Goal: Task Accomplishment & Management: Complete application form

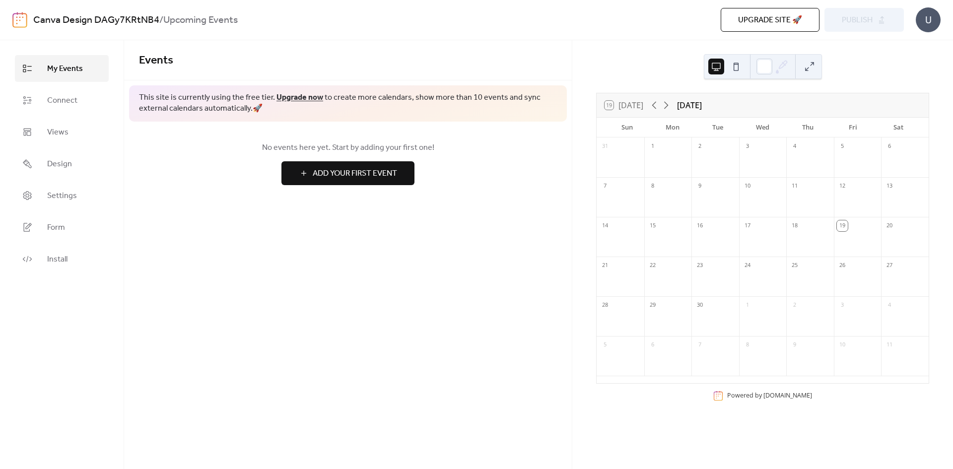
click at [362, 183] on button "Add Your First Event" at bounding box center [348, 173] width 133 height 24
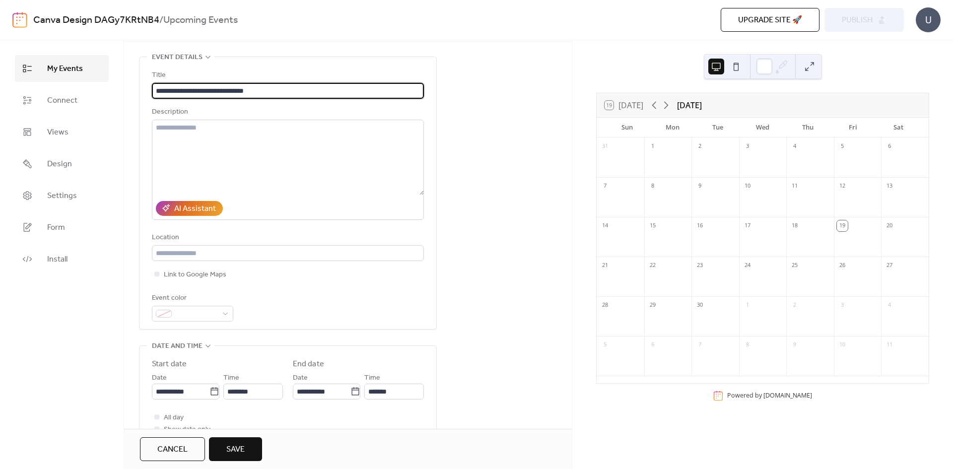
scroll to position [99, 0]
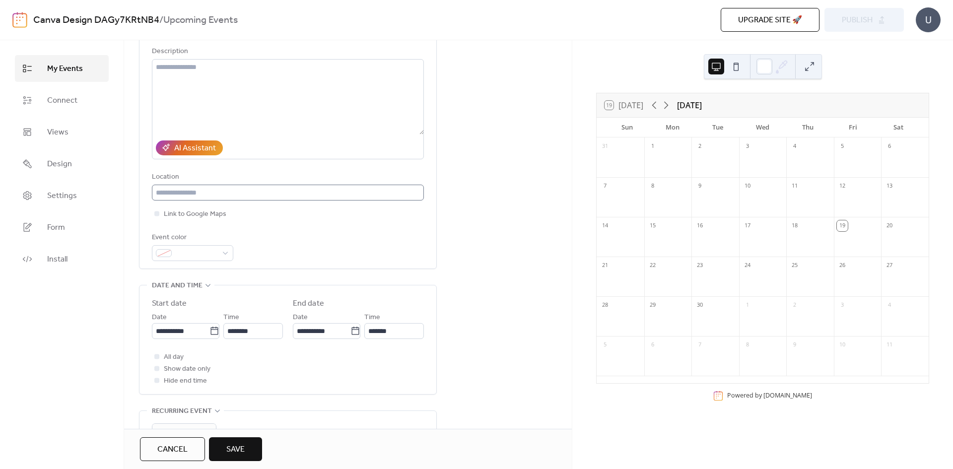
type input "**********"
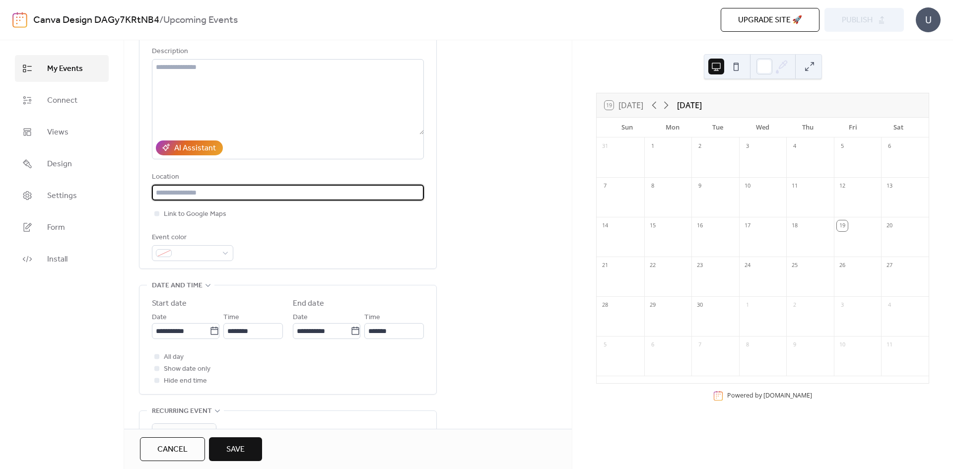
click at [261, 198] on input "text" at bounding box center [288, 193] width 272 height 16
type input "*"
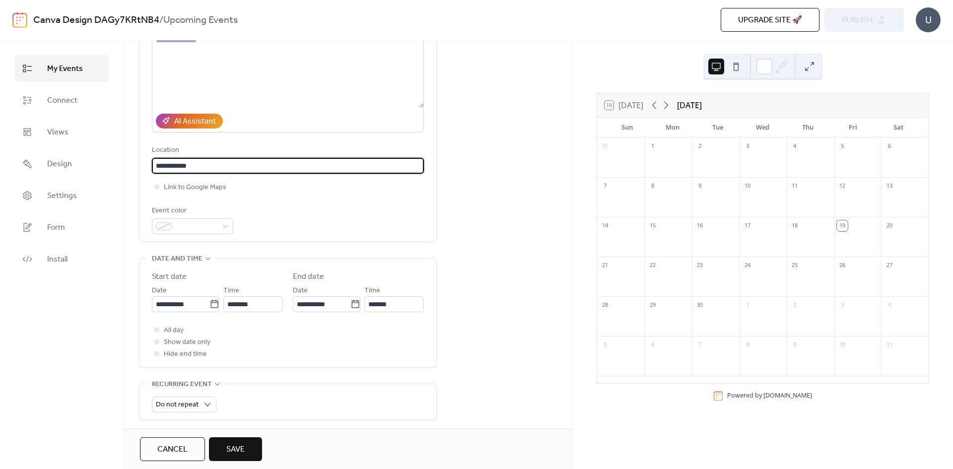
scroll to position [149, 0]
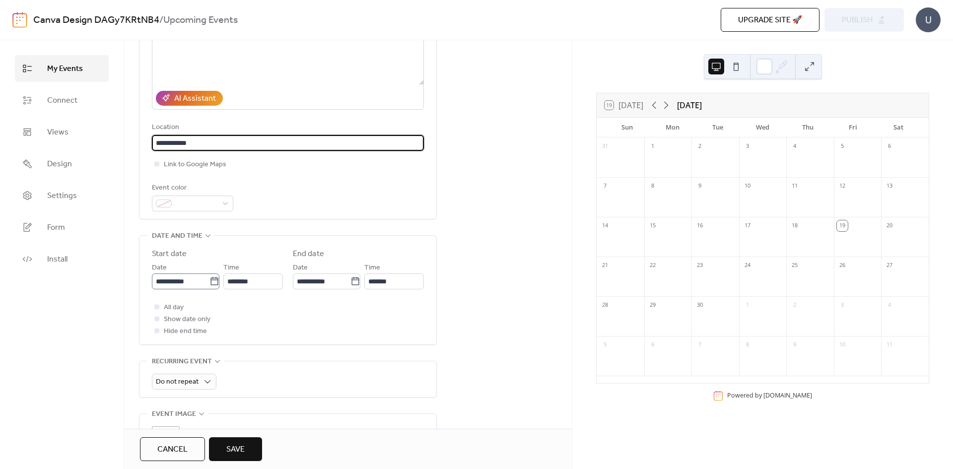
type input "**********"
click at [210, 284] on icon at bounding box center [215, 282] width 10 height 10
click at [210, 284] on input "**********" at bounding box center [181, 282] width 58 height 16
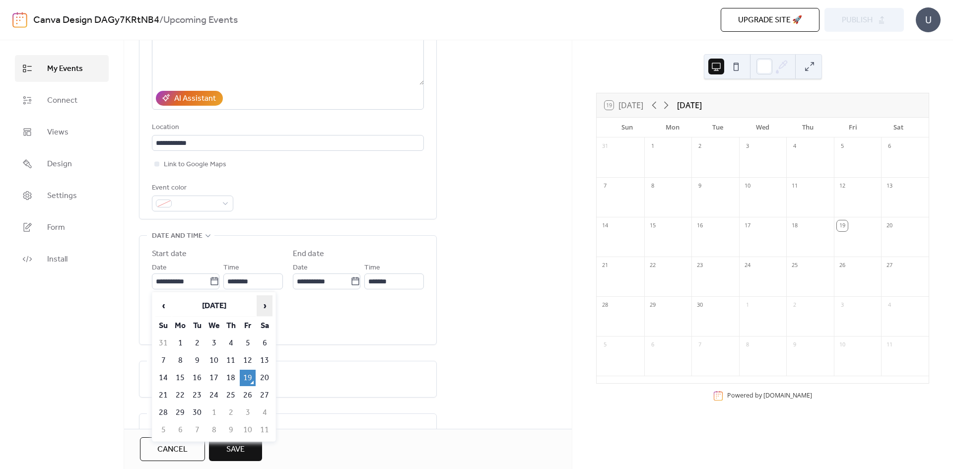
click at [267, 307] on span "›" at bounding box center [264, 306] width 15 height 20
click at [247, 358] on td "10" at bounding box center [248, 361] width 16 height 16
type input "**********"
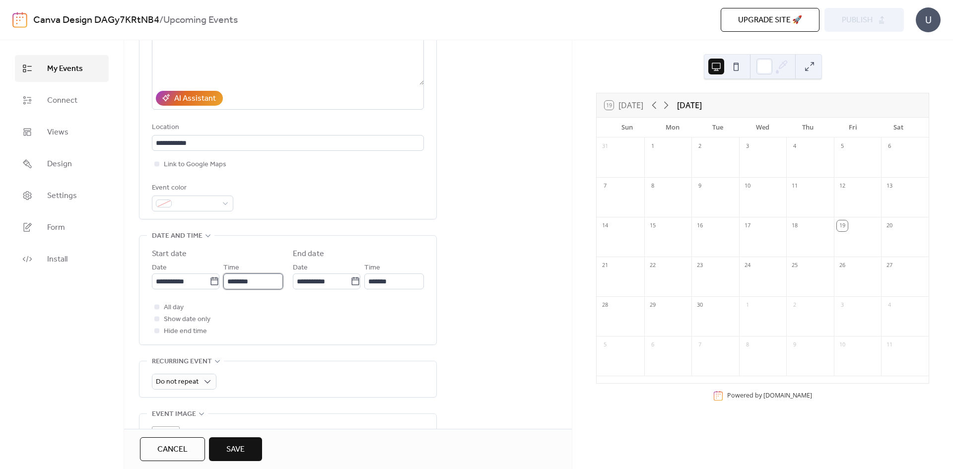
click at [249, 283] on input "********" at bounding box center [253, 282] width 60 height 16
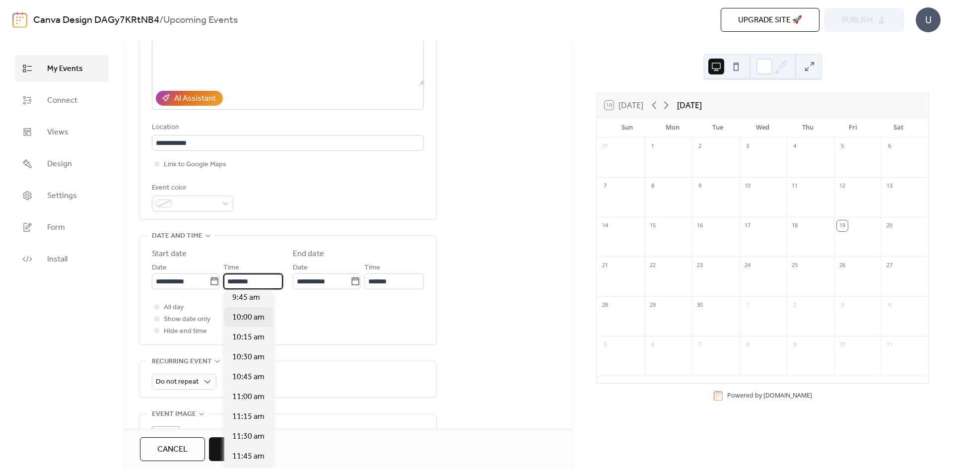
scroll to position [755, 0]
click at [254, 350] on div "10:00 am" at bounding box center [248, 341] width 49 height 20
type input "********"
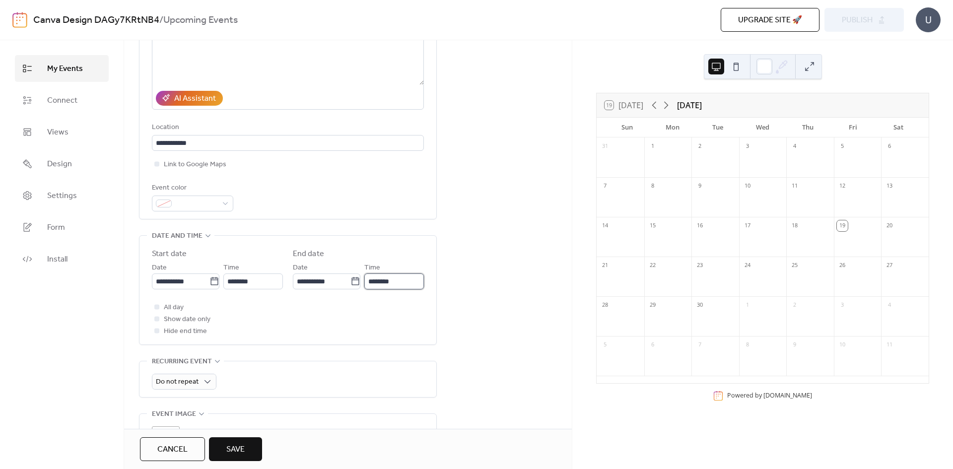
click at [376, 282] on input "********" at bounding box center [394, 282] width 60 height 16
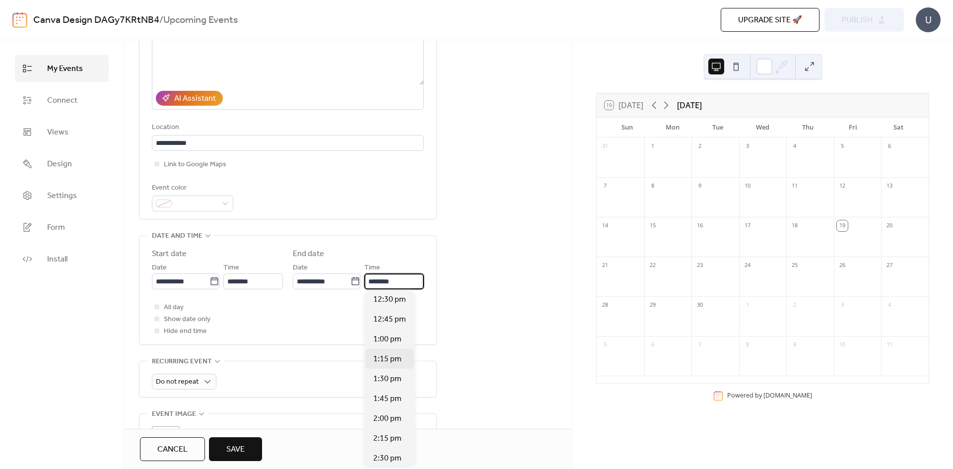
scroll to position [199, 0]
click at [390, 406] on span "2:00 pm" at bounding box center [387, 401] width 28 height 12
type input "*******"
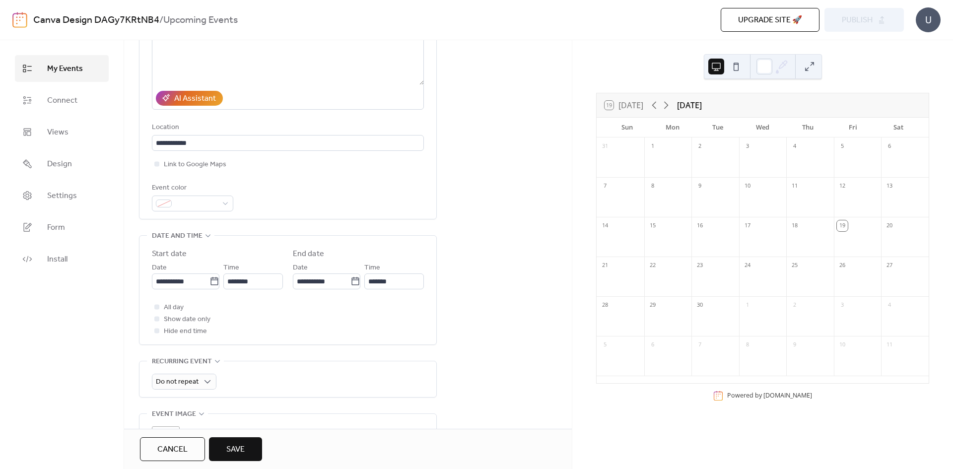
click at [339, 330] on div "All day Show date only Hide end time" at bounding box center [288, 319] width 272 height 36
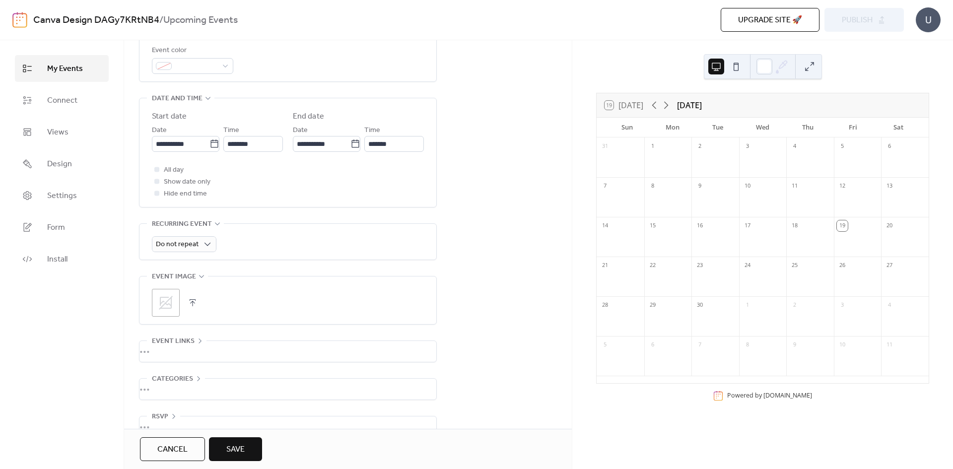
scroll to position [298, 0]
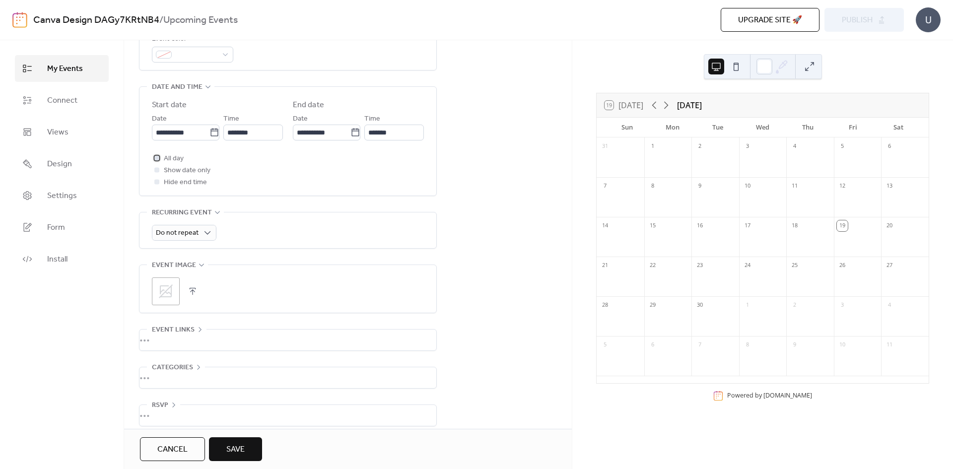
click at [160, 159] on div at bounding box center [157, 158] width 10 height 10
click at [156, 167] on div at bounding box center [156, 169] width 5 height 5
click at [157, 171] on div at bounding box center [156, 169] width 5 height 5
click at [159, 158] on div at bounding box center [157, 158] width 10 height 10
click at [296, 164] on div "All day Show date only Hide end time" at bounding box center [288, 170] width 272 height 36
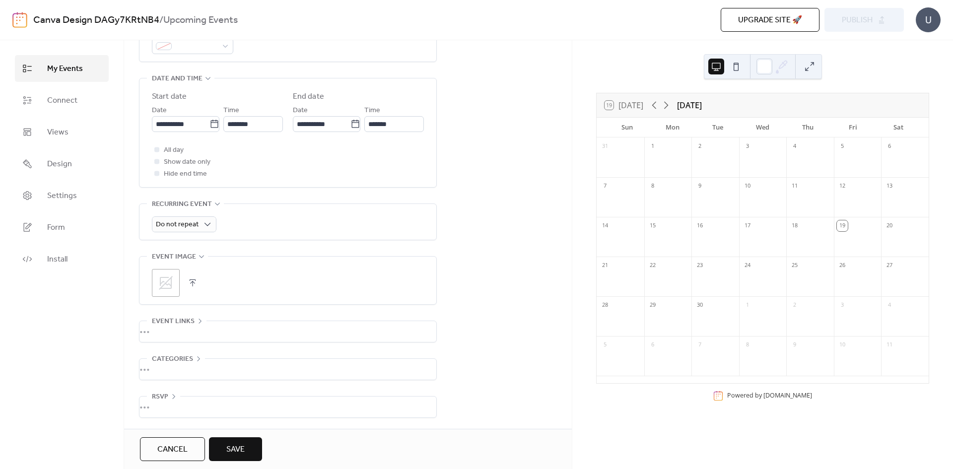
scroll to position [308, 0]
click at [178, 278] on div ";" at bounding box center [166, 283] width 28 height 28
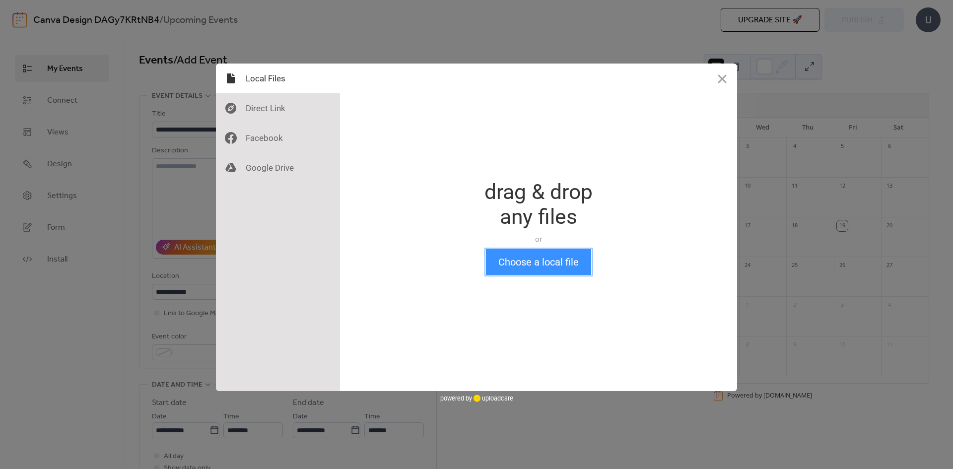
click at [564, 261] on button "Choose a local file" at bounding box center [538, 262] width 105 height 26
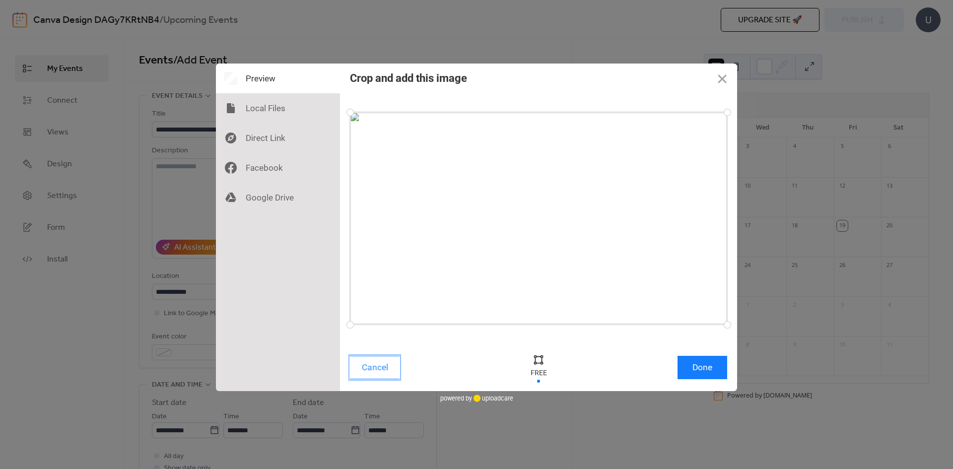
click at [388, 372] on button "Cancel" at bounding box center [375, 367] width 50 height 23
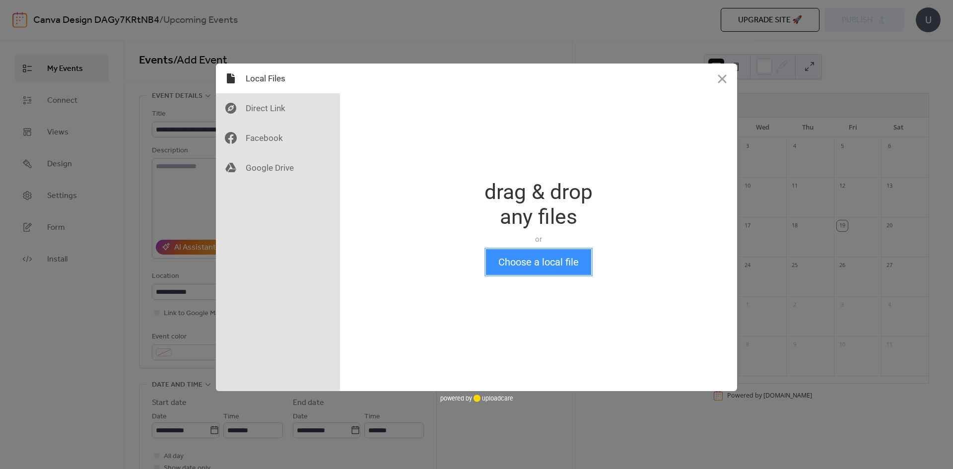
click at [533, 259] on button "Choose a local file" at bounding box center [538, 262] width 105 height 26
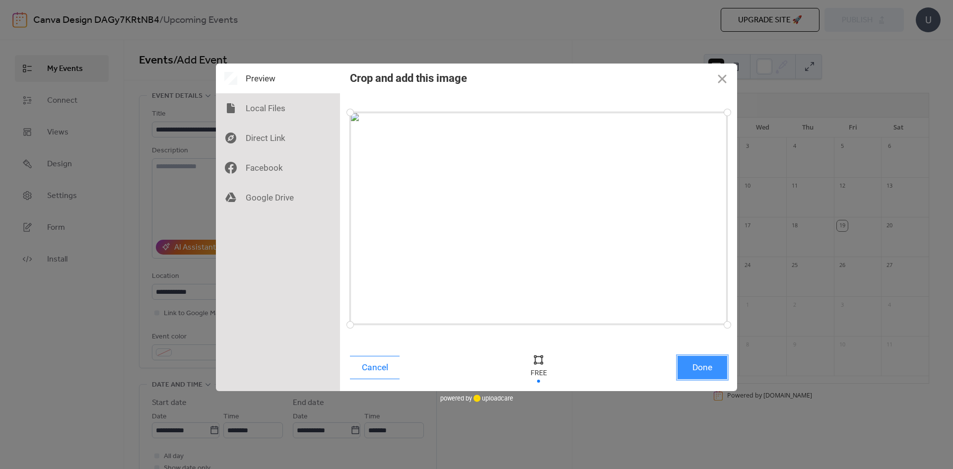
click at [698, 370] on button "Done" at bounding box center [703, 367] width 50 height 23
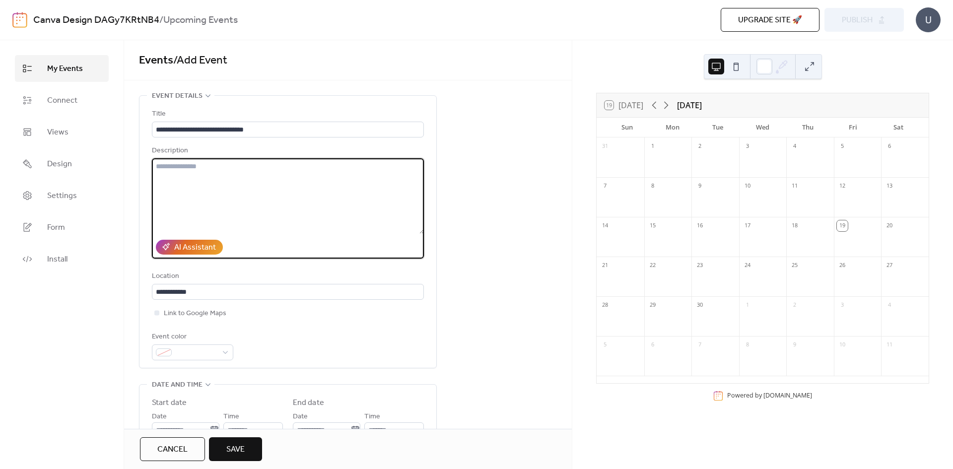
click at [347, 220] on textarea at bounding box center [288, 195] width 272 height 75
type textarea "**********"
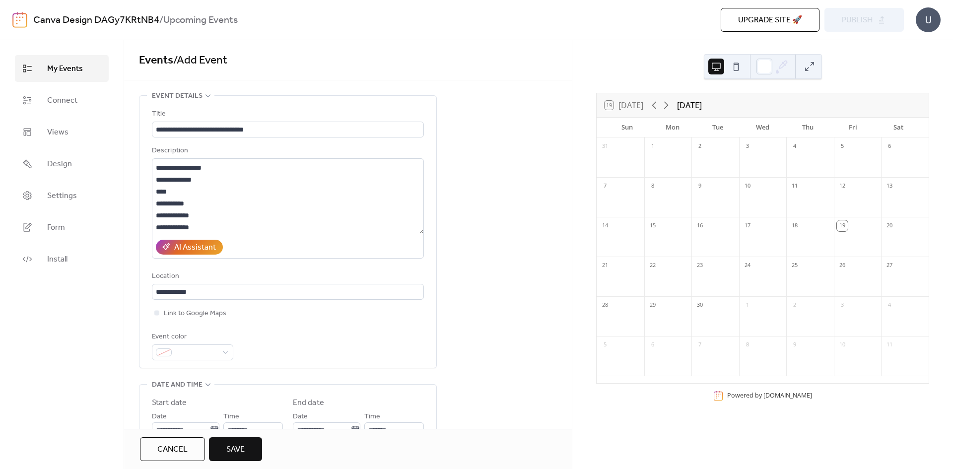
click at [515, 226] on div "**********" at bounding box center [348, 415] width 448 height 640
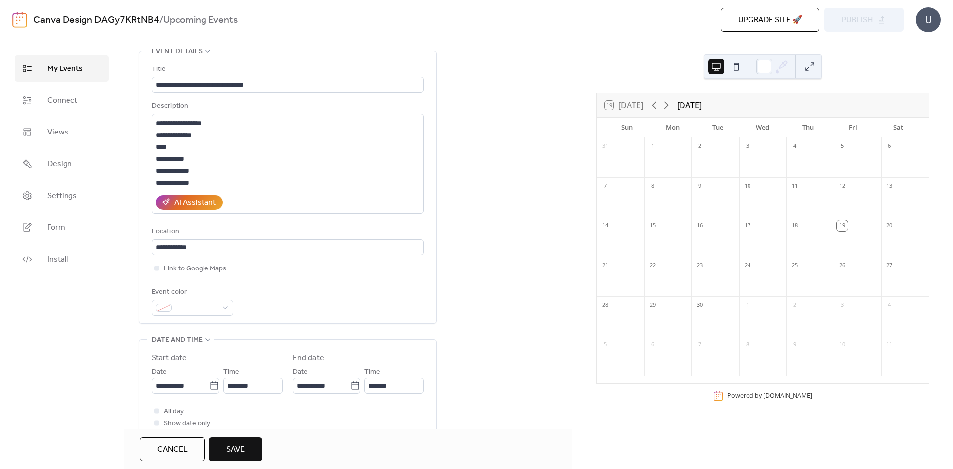
scroll to position [149, 0]
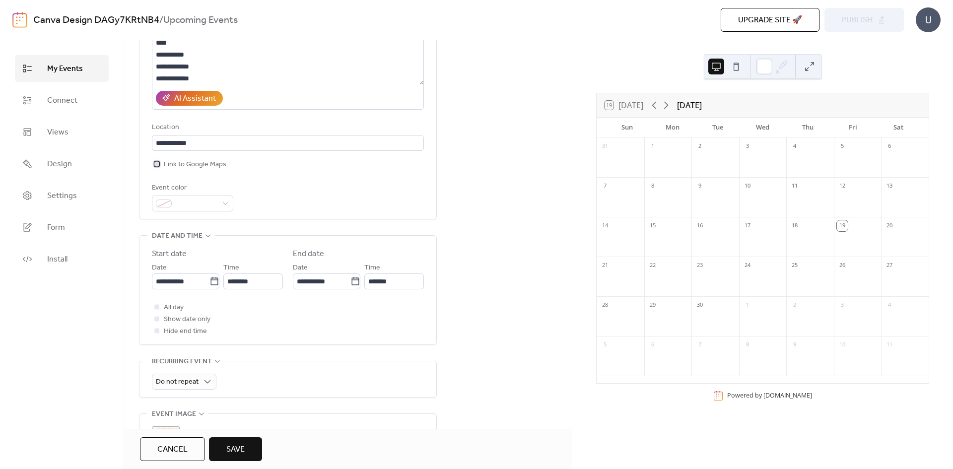
click at [155, 166] on div at bounding box center [156, 163] width 5 height 5
click at [191, 143] on input "**********" at bounding box center [288, 143] width 272 height 16
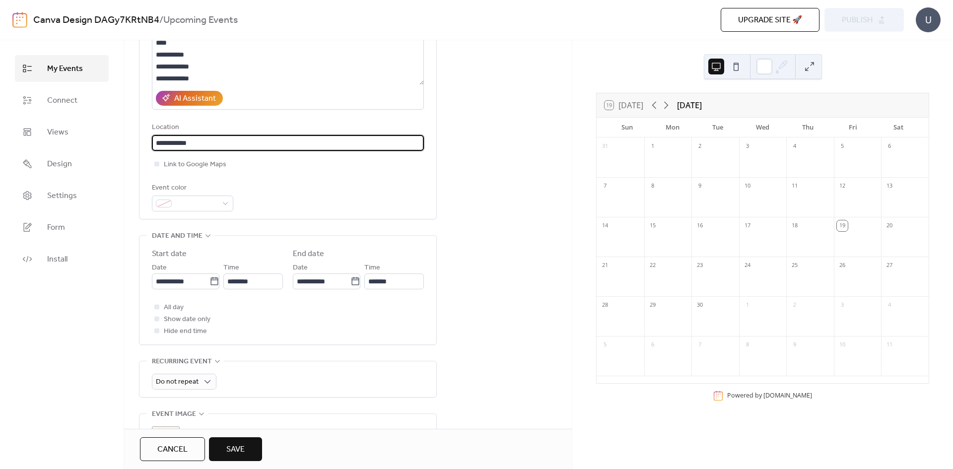
click at [191, 143] on input "**********" at bounding box center [288, 143] width 272 height 16
type input "*"
type input "**********"
click at [157, 165] on icon at bounding box center [156, 163] width 3 height 3
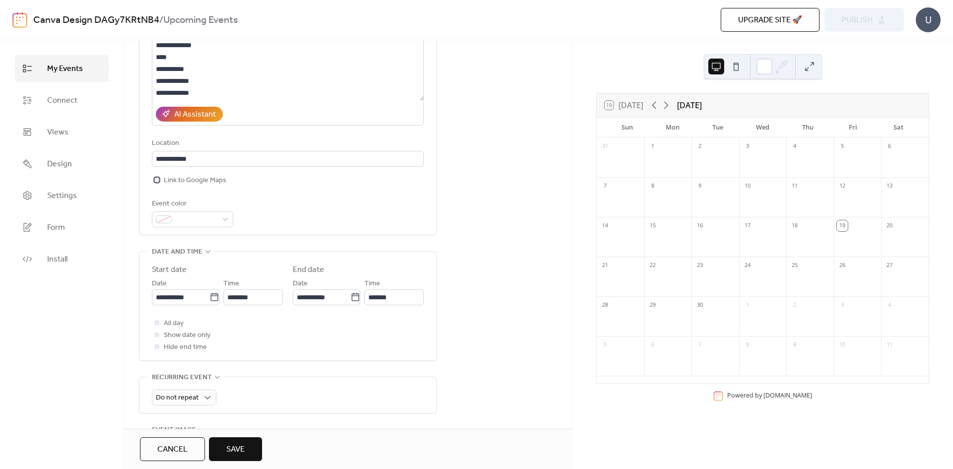
scroll to position [298, 0]
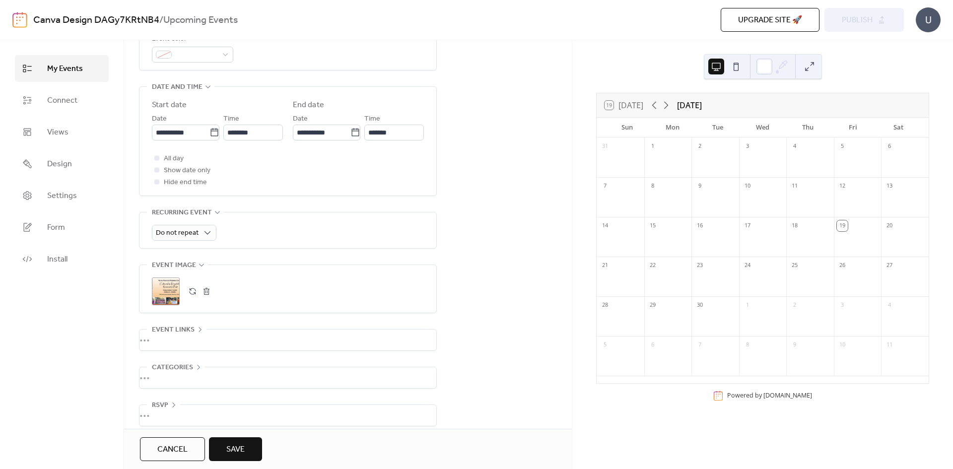
click at [167, 290] on div ";" at bounding box center [166, 292] width 28 height 28
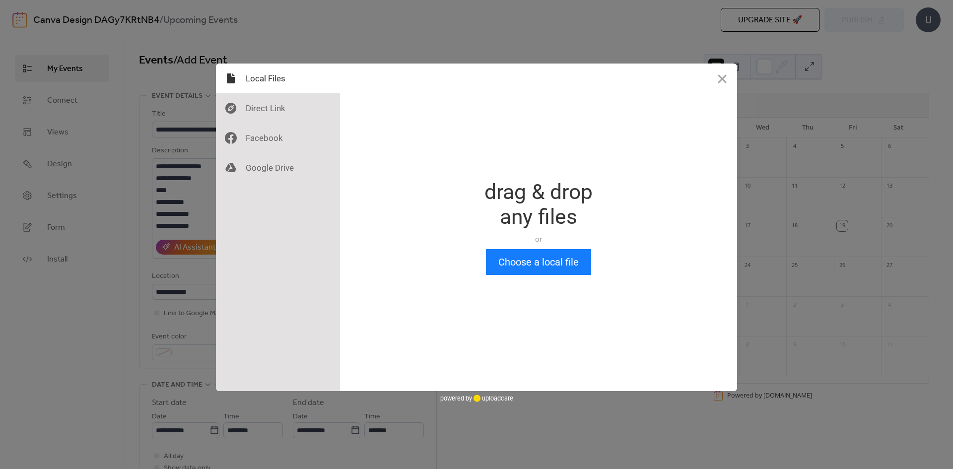
scroll to position [0, 0]
click at [714, 84] on button "Close" at bounding box center [723, 79] width 30 height 30
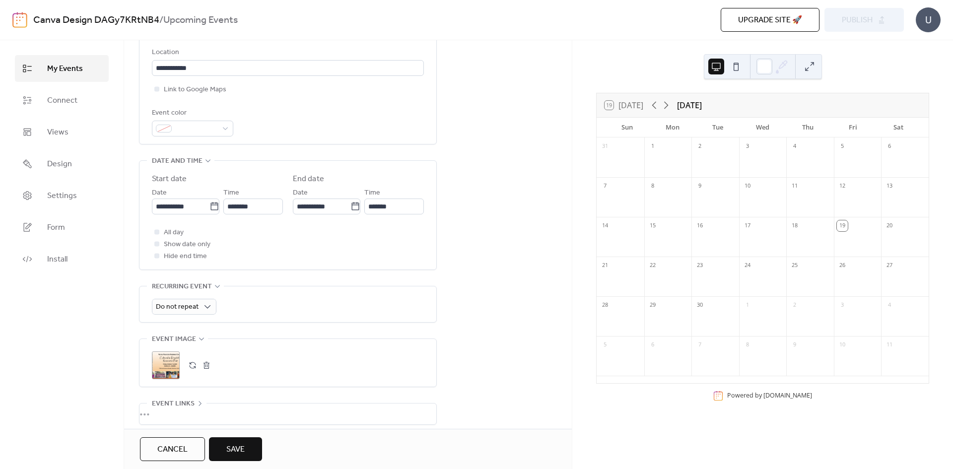
scroll to position [248, 0]
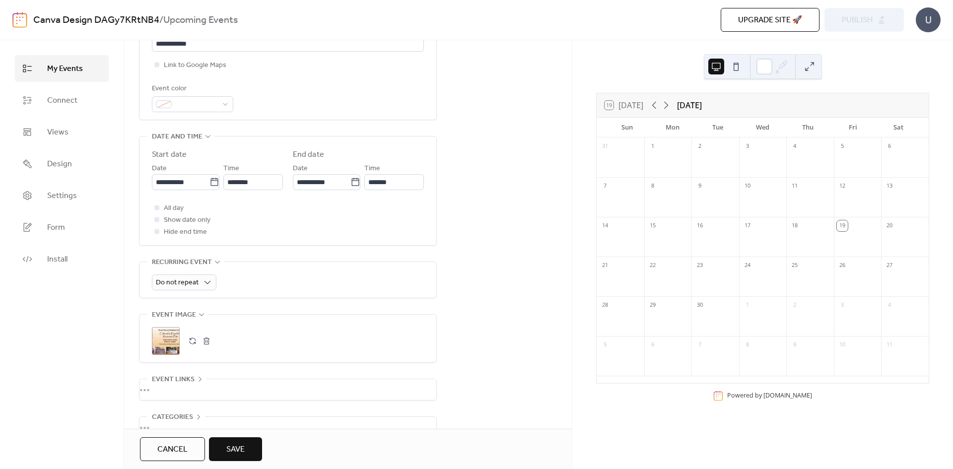
click at [164, 336] on div ";" at bounding box center [166, 341] width 28 height 28
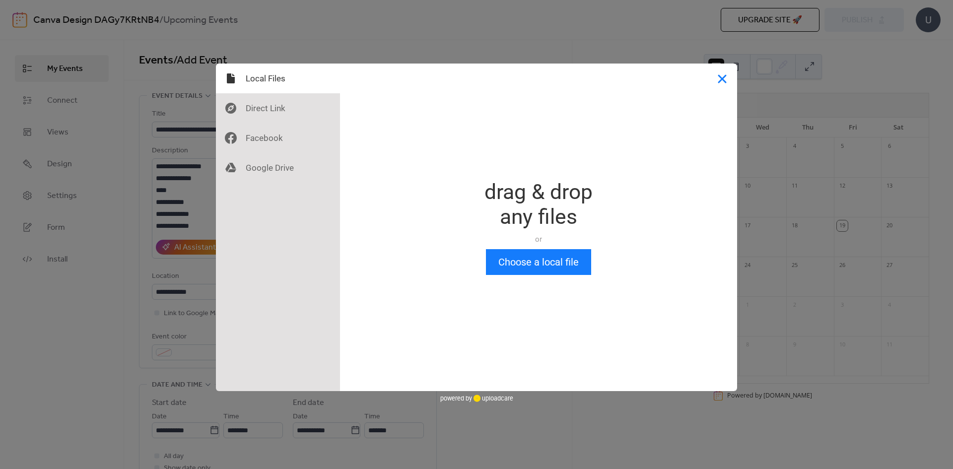
click at [720, 90] on button "Close" at bounding box center [723, 79] width 30 height 30
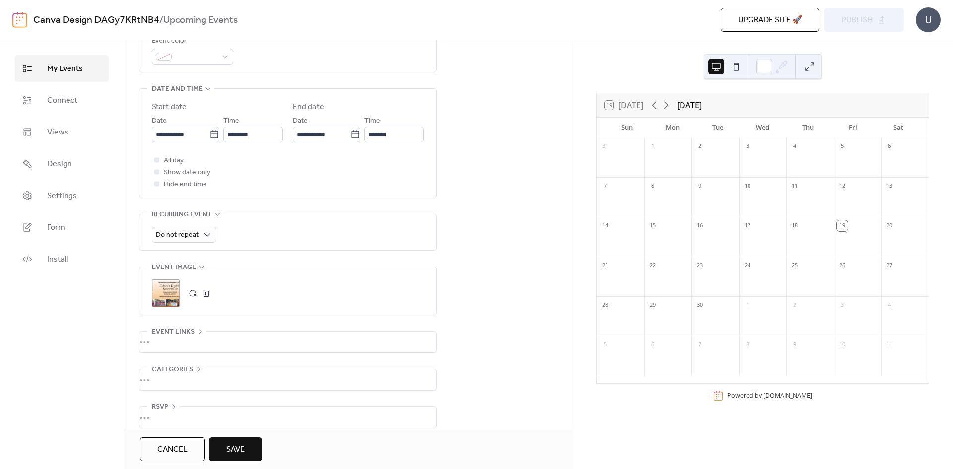
scroll to position [308, 0]
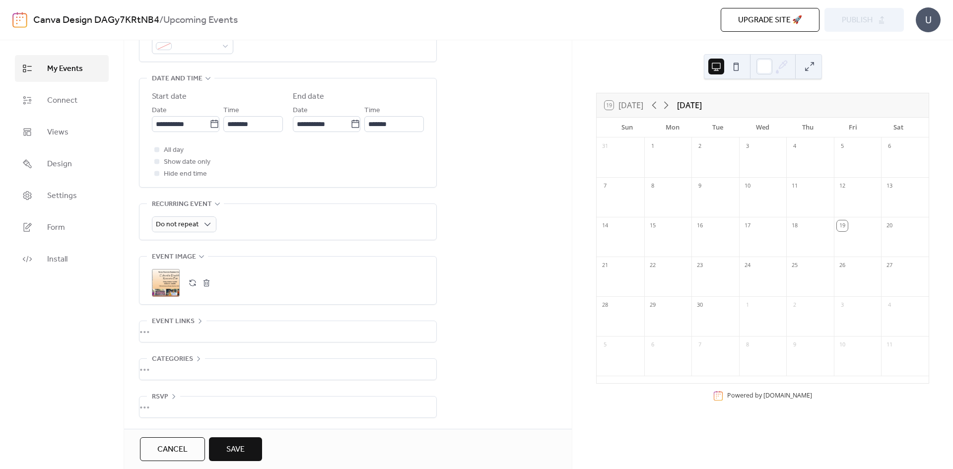
click at [204, 279] on button "button" at bounding box center [207, 283] width 14 height 14
click at [172, 284] on icon at bounding box center [166, 283] width 14 height 14
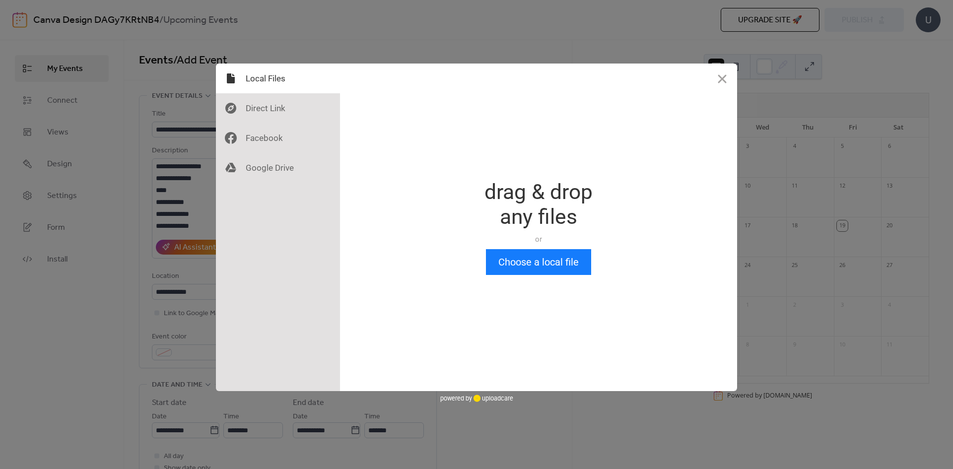
click at [542, 278] on div "Drop a file here drag & drop any files or Upload files from your computer Choos…" at bounding box center [538, 228] width 397 height 328
click at [545, 262] on button "Choose a local file" at bounding box center [538, 262] width 105 height 26
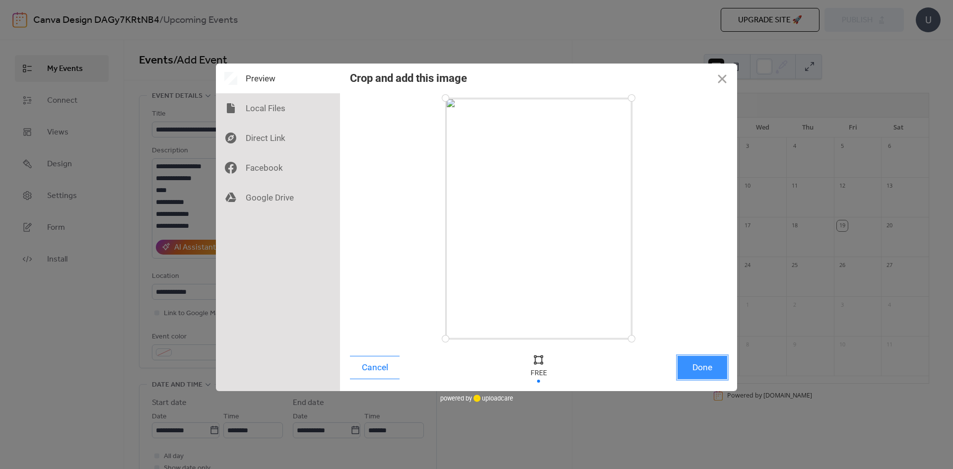
click at [716, 372] on button "Done" at bounding box center [703, 367] width 50 height 23
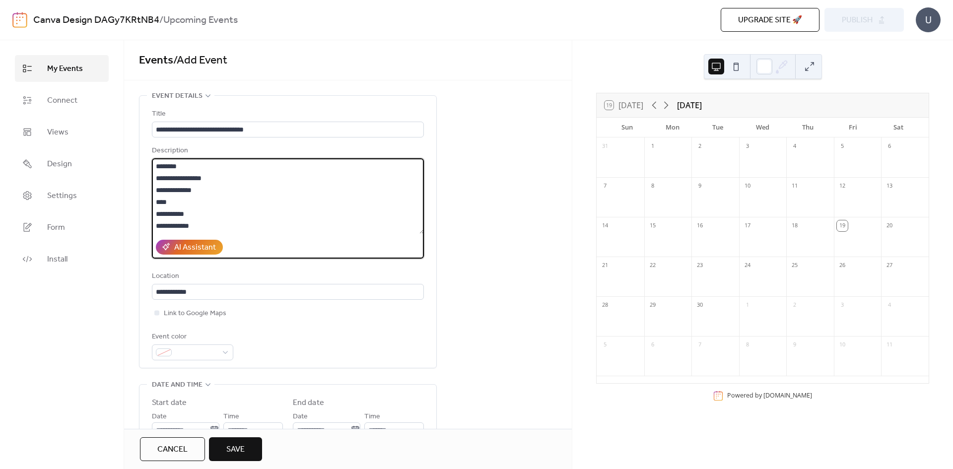
drag, startPoint x: 221, startPoint y: 225, endPoint x: 163, endPoint y: 153, distance: 92.5
click at [163, 153] on div "**********" at bounding box center [288, 202] width 272 height 114
type textarea "*"
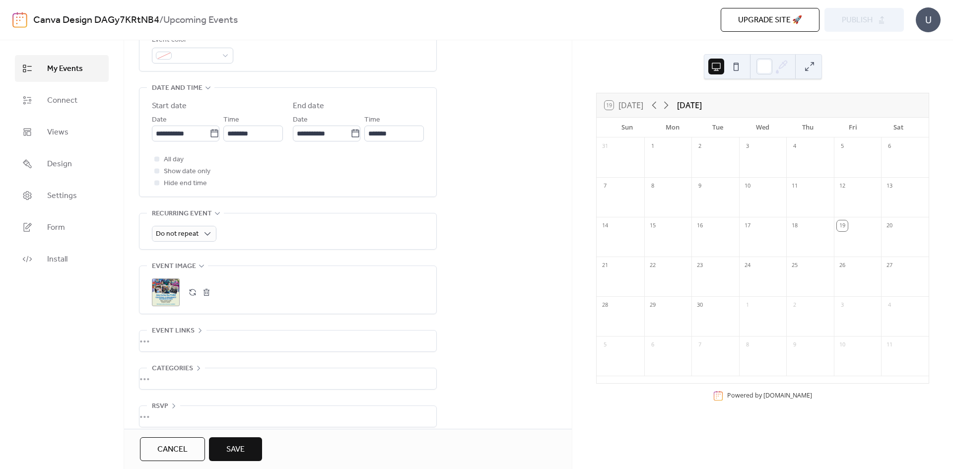
scroll to position [298, 0]
drag, startPoint x: 234, startPoint y: 336, endPoint x: 182, endPoint y: 337, distance: 52.2
click at [182, 337] on div "•••" at bounding box center [288, 340] width 297 height 21
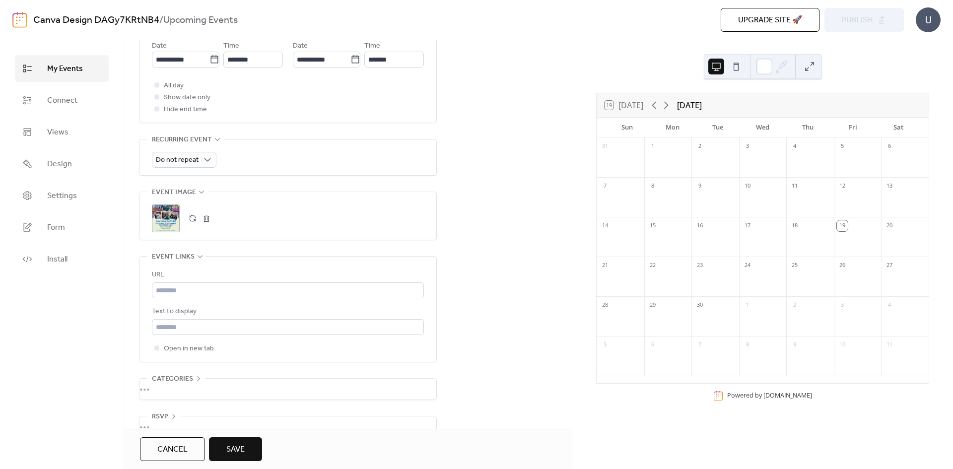
scroll to position [393, 0]
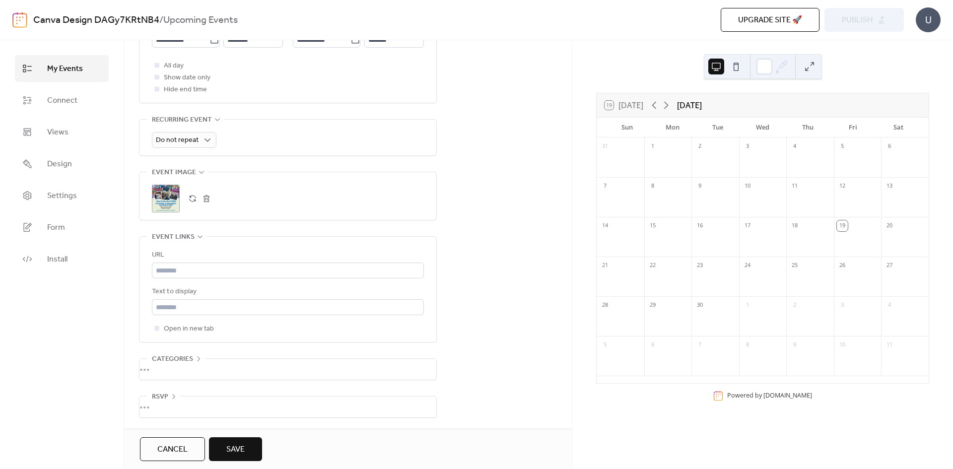
click at [200, 259] on div "URL" at bounding box center [288, 263] width 272 height 29
click at [199, 264] on input "text" at bounding box center [288, 271] width 272 height 16
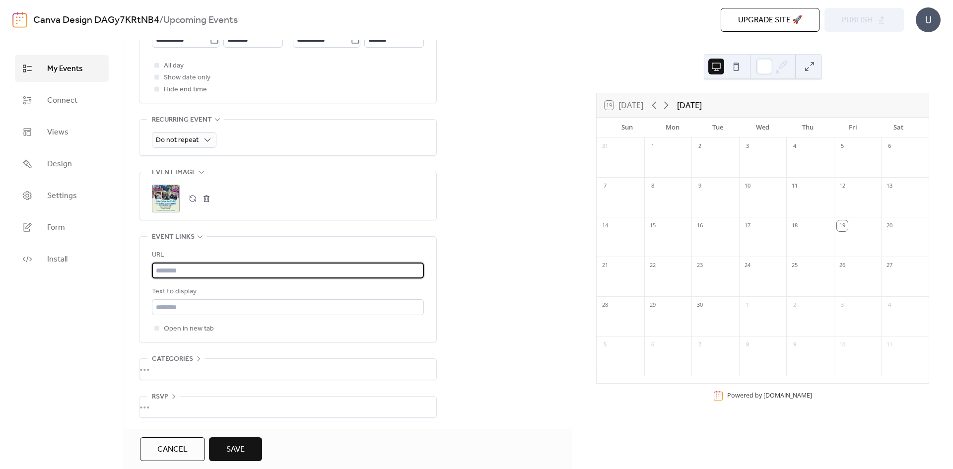
paste input "**********"
type input "**********"
click at [235, 448] on span "Save" at bounding box center [235, 450] width 18 height 12
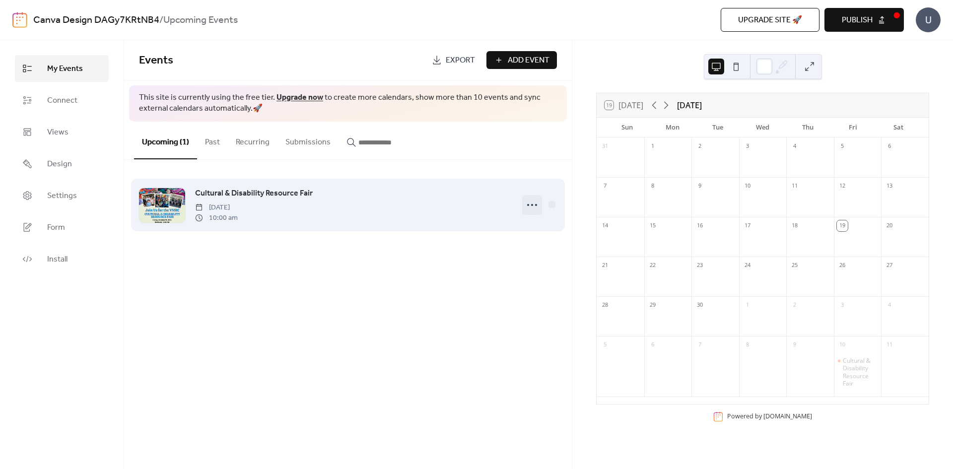
click at [535, 208] on icon at bounding box center [532, 205] width 16 height 16
click at [238, 214] on span "10:00 am" at bounding box center [216, 218] width 43 height 10
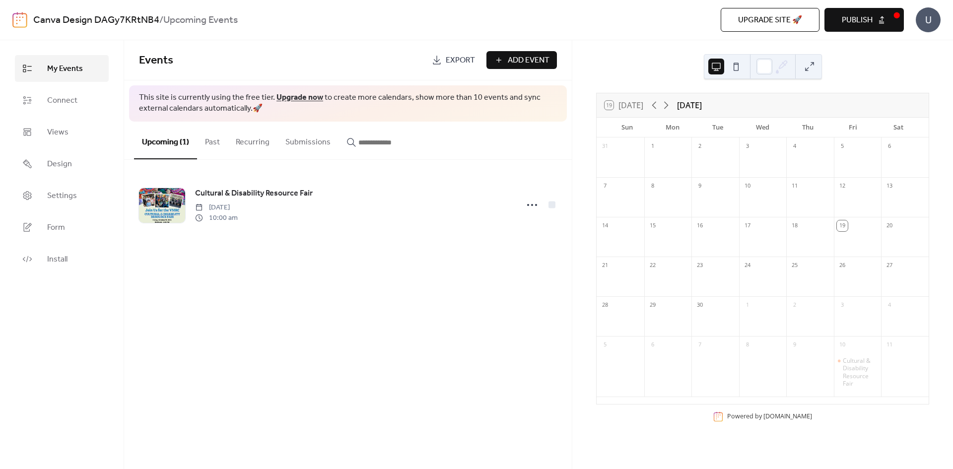
click at [856, 26] on span "Publish" at bounding box center [857, 20] width 31 height 12
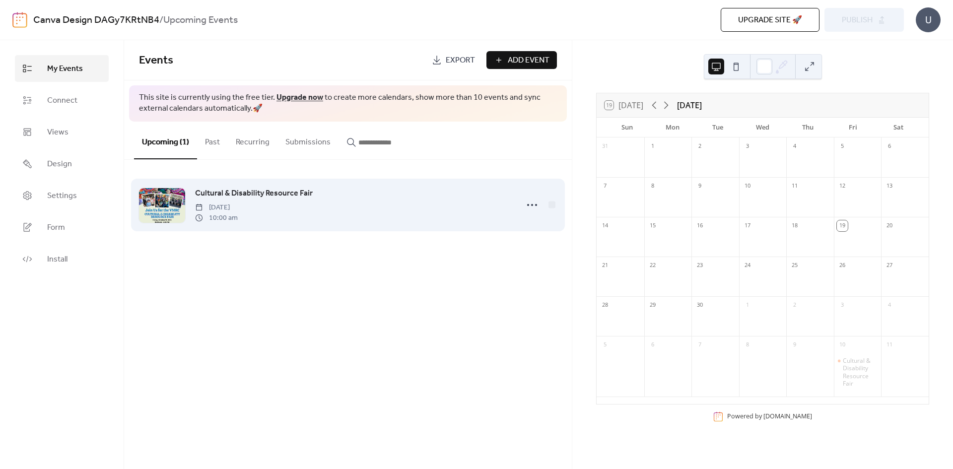
click at [355, 189] on div "Cultural & Disability Resource Fair [DATE] 10:00 am" at bounding box center [353, 205] width 317 height 36
click at [199, 193] on span "Cultural & Disability Resource Fair" at bounding box center [254, 194] width 118 height 12
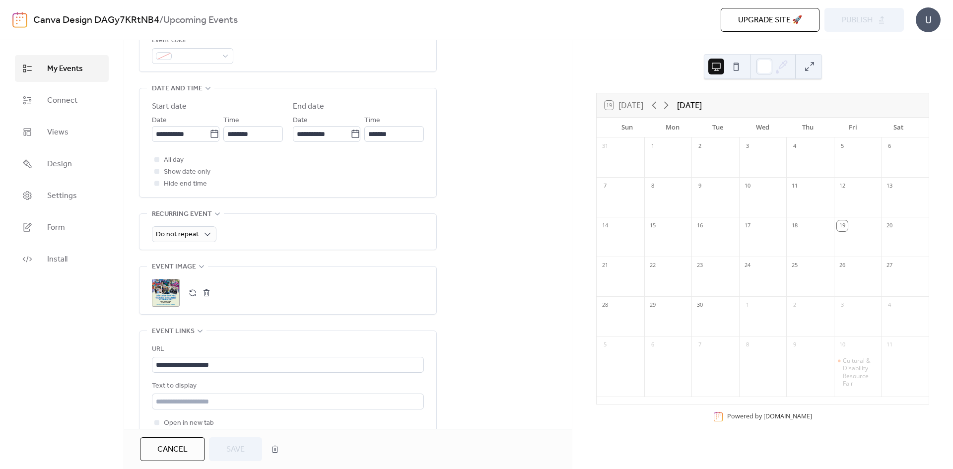
scroll to position [348, 0]
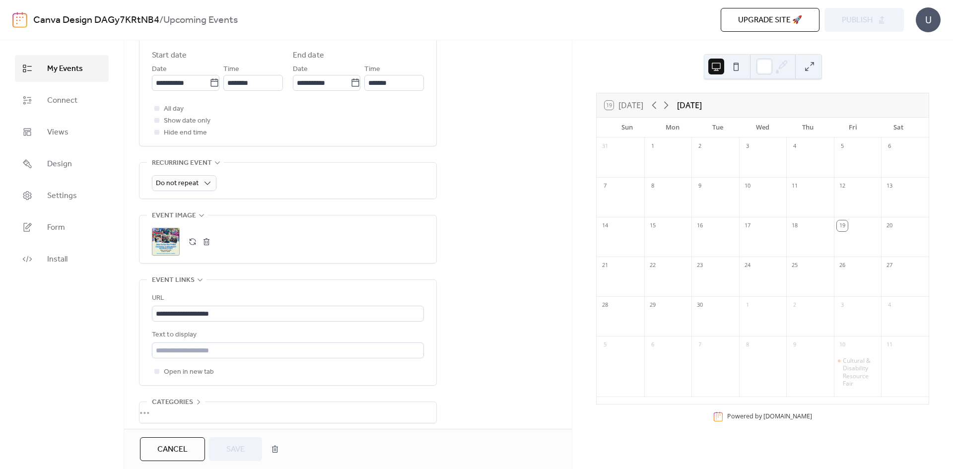
click at [204, 242] on button "button" at bounding box center [207, 242] width 14 height 14
click at [166, 236] on icon at bounding box center [166, 242] width 14 height 14
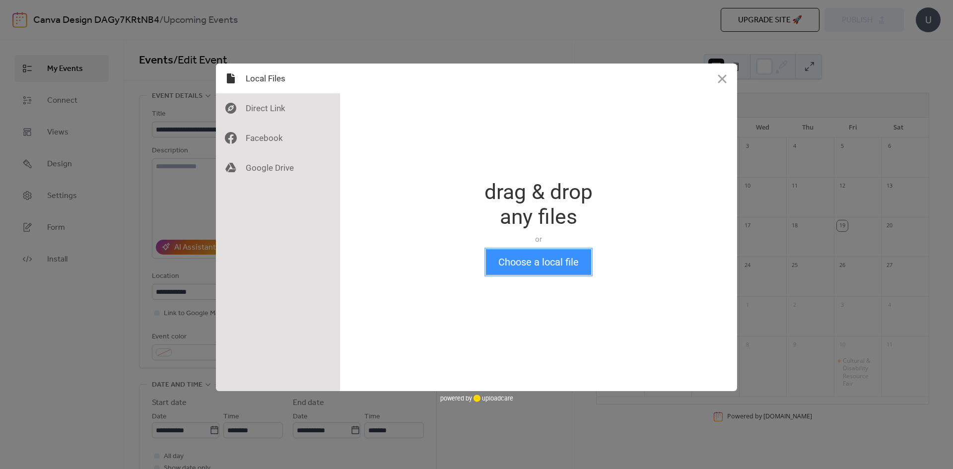
click at [497, 259] on button "Choose a local file" at bounding box center [538, 262] width 105 height 26
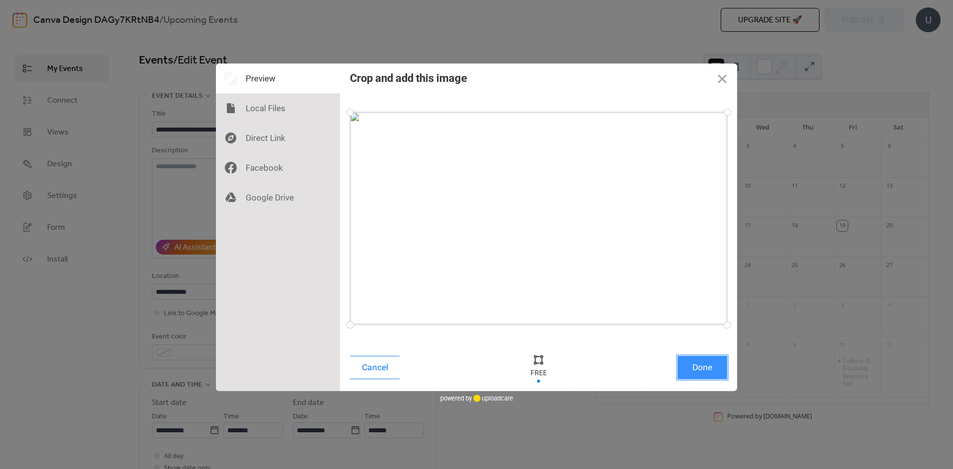
click at [711, 374] on button "Done" at bounding box center [703, 367] width 50 height 23
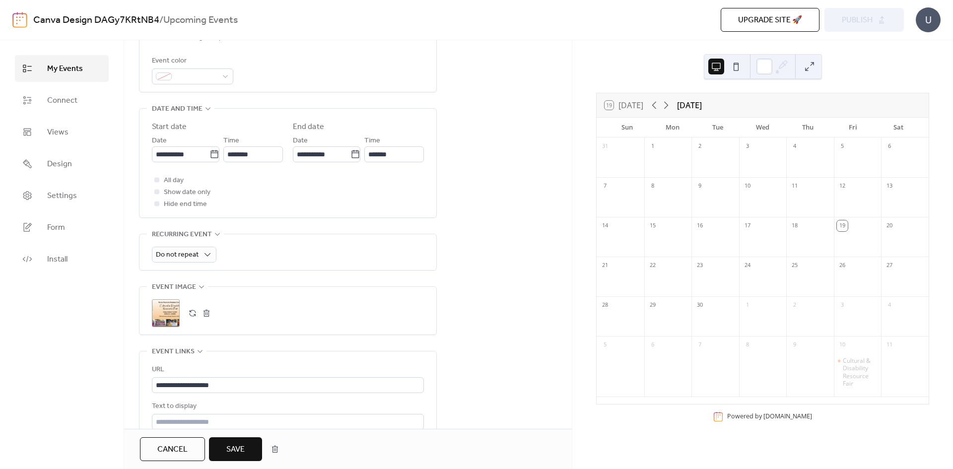
scroll to position [298, 0]
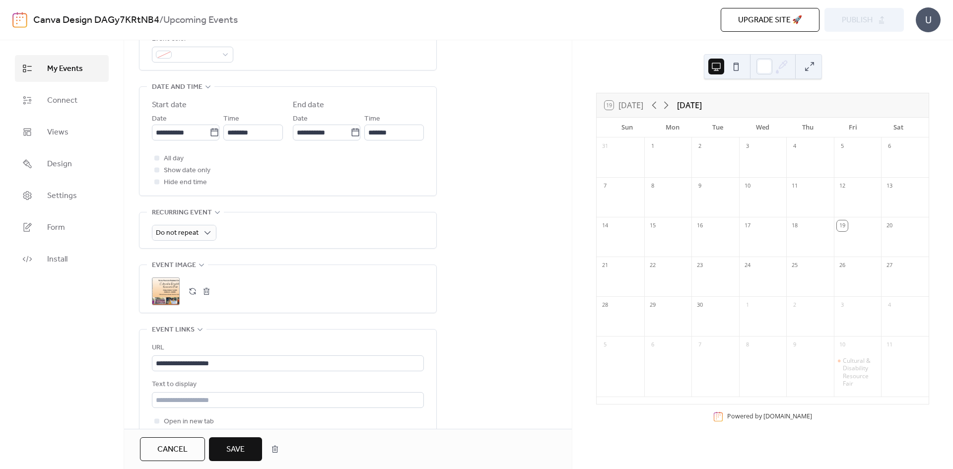
click at [238, 451] on span "Save" at bounding box center [235, 450] width 18 height 12
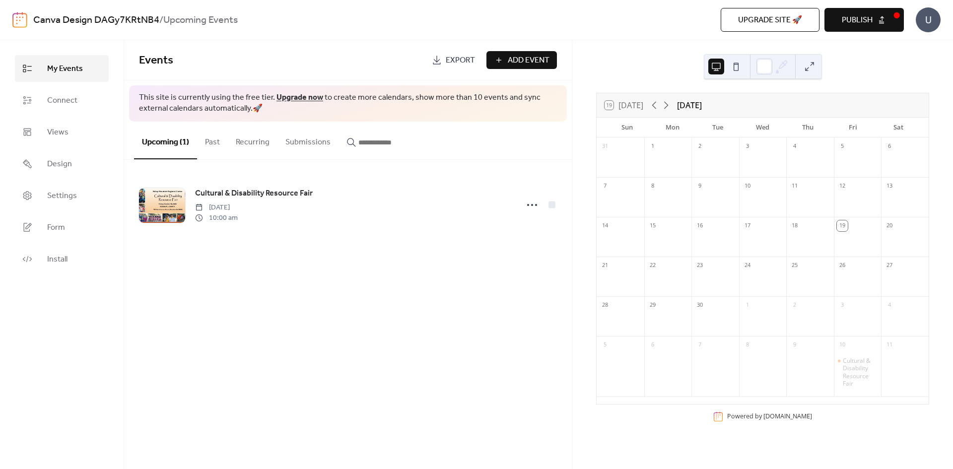
click at [870, 20] on span "Publish" at bounding box center [857, 20] width 31 height 12
click at [667, 106] on icon at bounding box center [666, 105] width 12 height 12
click at [657, 105] on icon at bounding box center [655, 105] width 12 height 12
click at [308, 9] on div "Canva Design DAGy7KRtNB4 / Upcoming Events Upgrade site 🚀 Preview Publish U" at bounding box center [476, 20] width 929 height 40
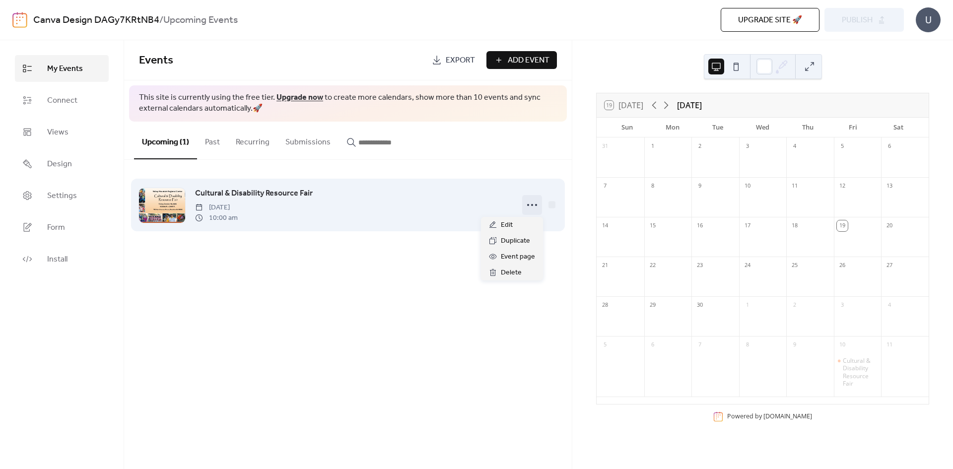
click at [528, 204] on icon at bounding box center [532, 205] width 16 height 16
click at [530, 202] on icon at bounding box center [532, 205] width 16 height 16
click at [252, 190] on span "Cultural & Disability Resource Fair" at bounding box center [254, 194] width 118 height 12
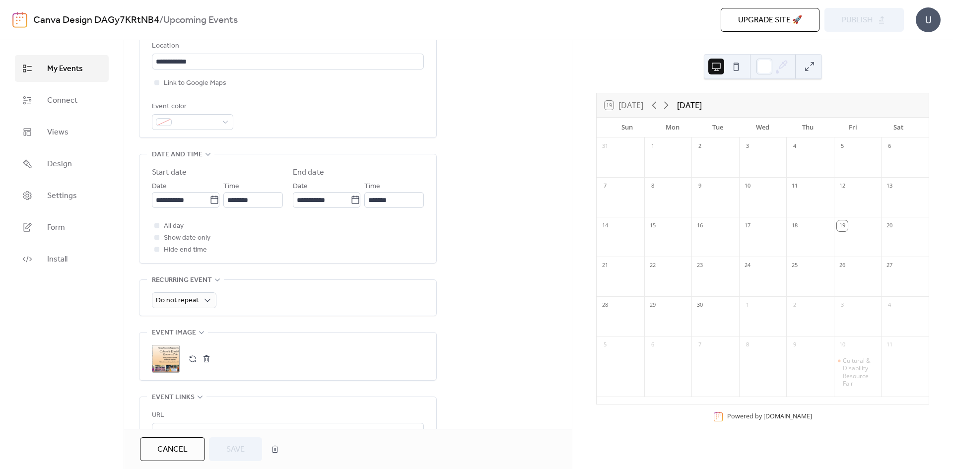
scroll to position [348, 0]
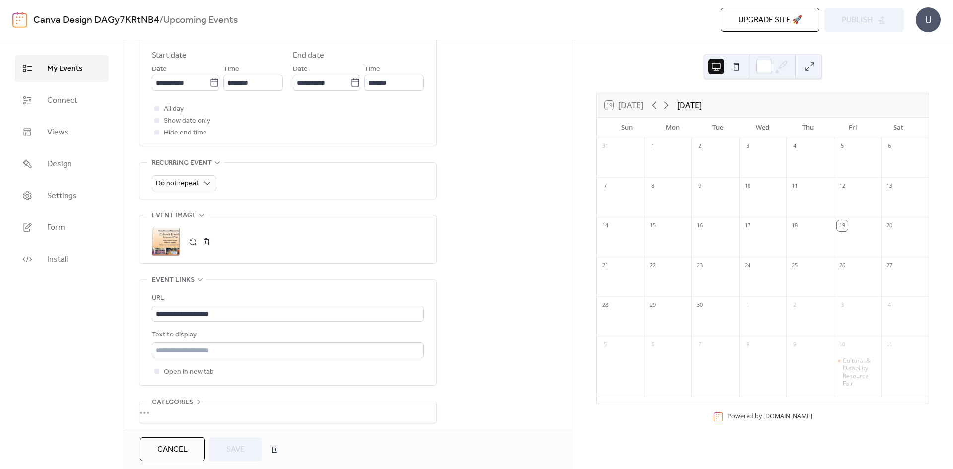
click at [165, 243] on div ";" at bounding box center [166, 242] width 28 height 28
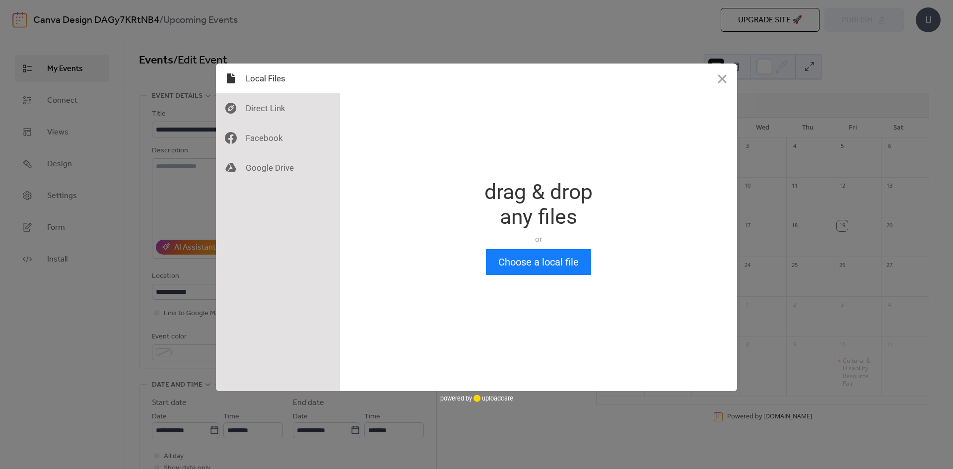
scroll to position [0, 0]
click at [569, 255] on button "Choose a local file" at bounding box center [538, 262] width 105 height 26
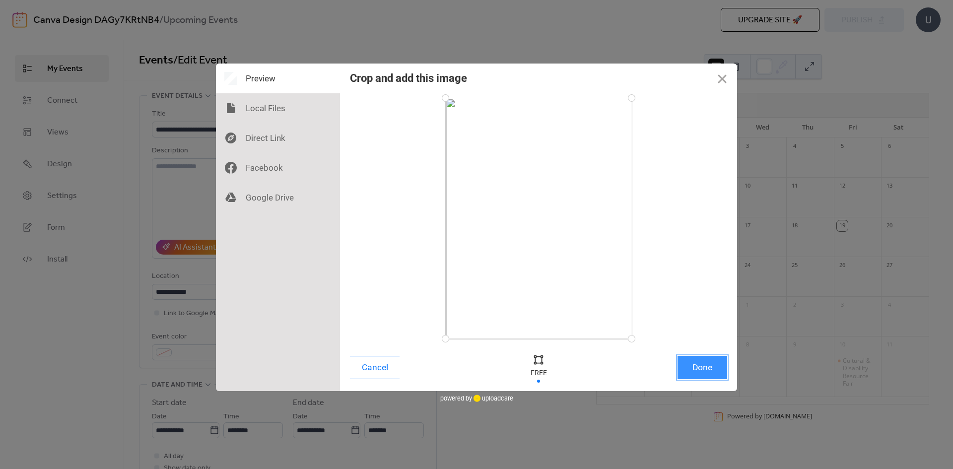
click at [704, 368] on button "Done" at bounding box center [703, 367] width 50 height 23
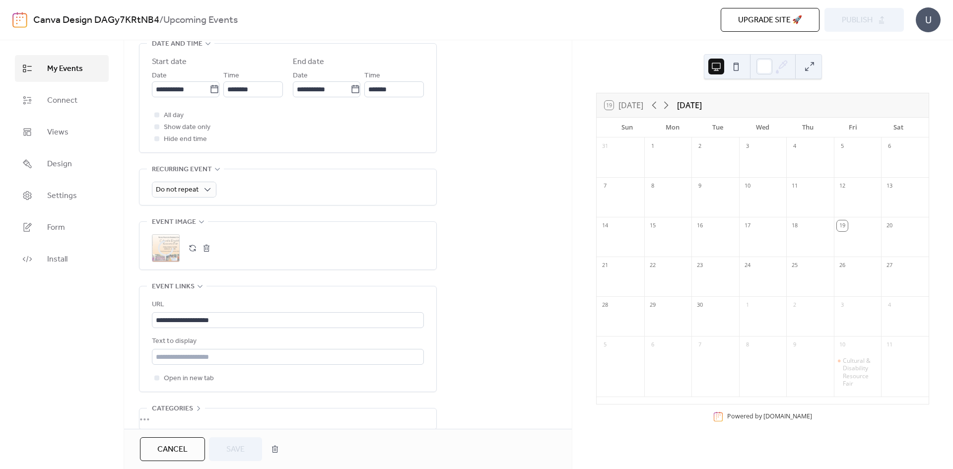
scroll to position [348, 0]
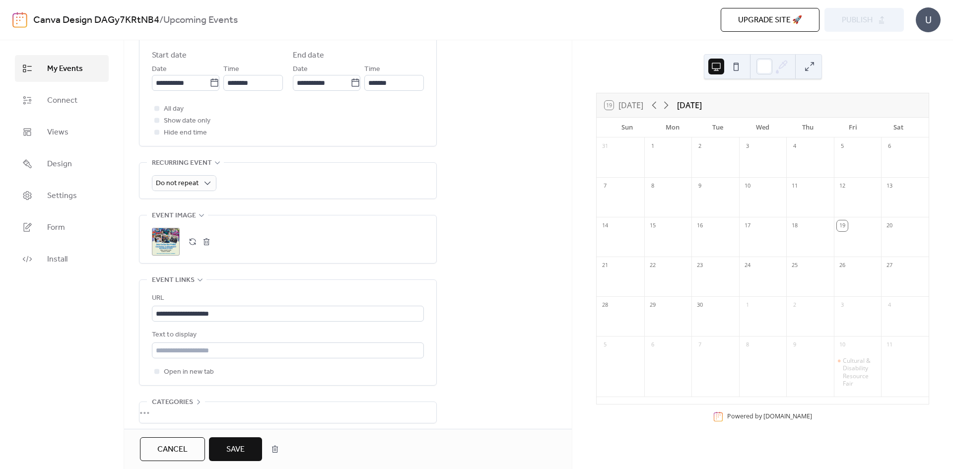
click at [169, 236] on div ";" at bounding box center [166, 242] width 28 height 28
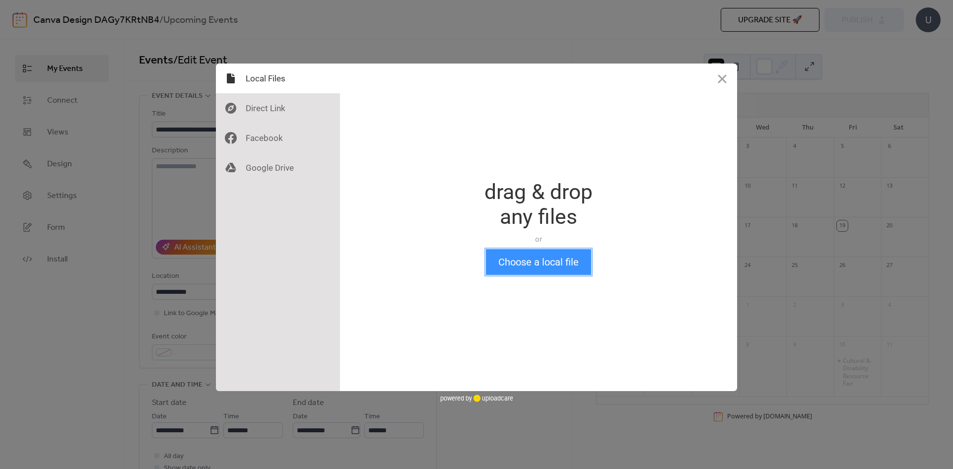
click at [562, 268] on button "Choose a local file" at bounding box center [538, 262] width 105 height 26
click at [725, 76] on button "Close" at bounding box center [723, 79] width 30 height 30
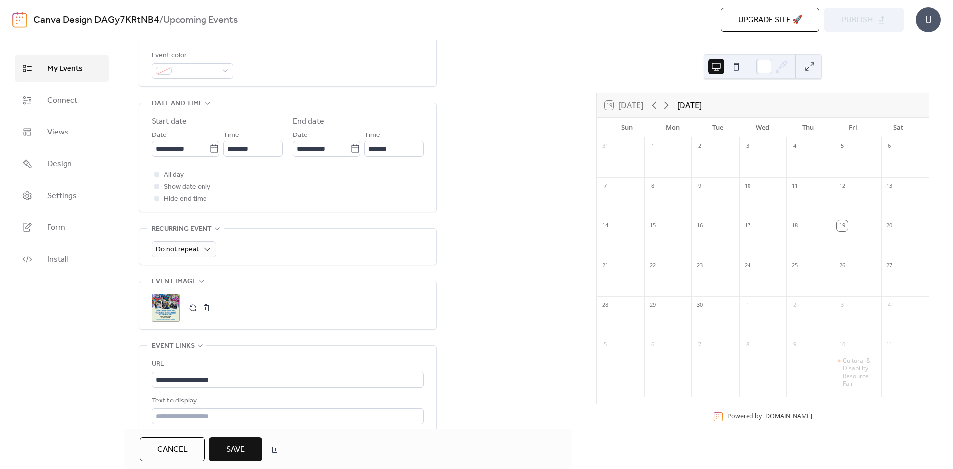
scroll to position [348, 0]
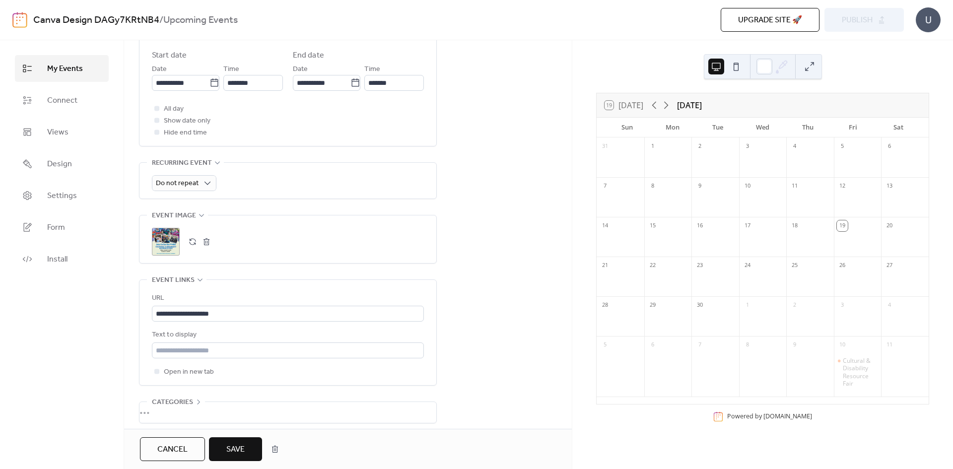
click at [198, 217] on icon at bounding box center [202, 216] width 8 height 8
click at [198, 217] on div "•••" at bounding box center [288, 226] width 297 height 21
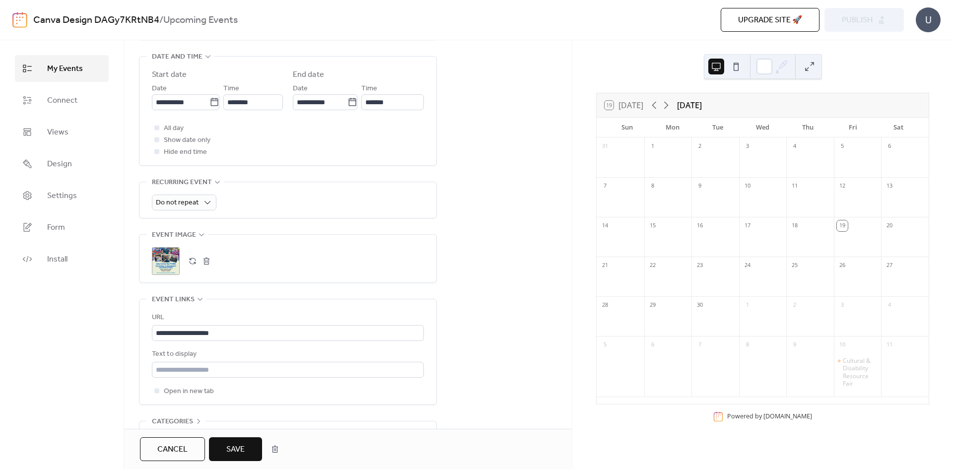
scroll to position [343, 0]
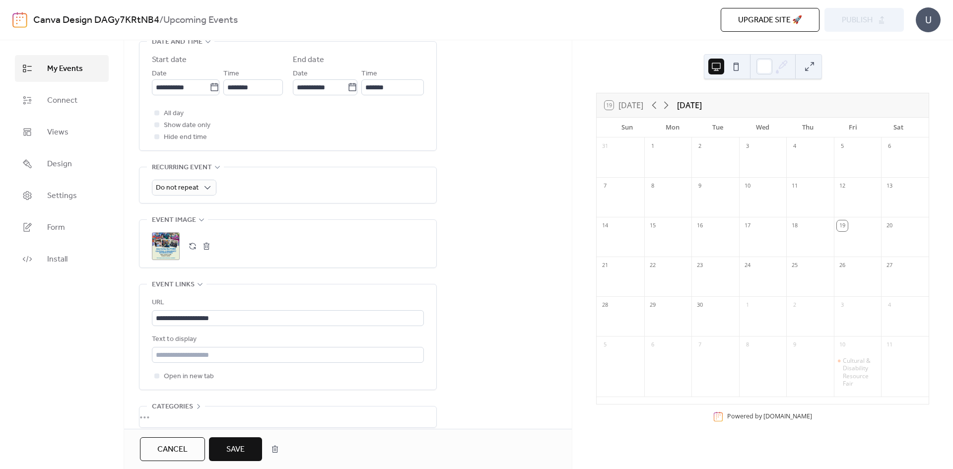
click at [176, 237] on div ";" at bounding box center [166, 246] width 28 height 28
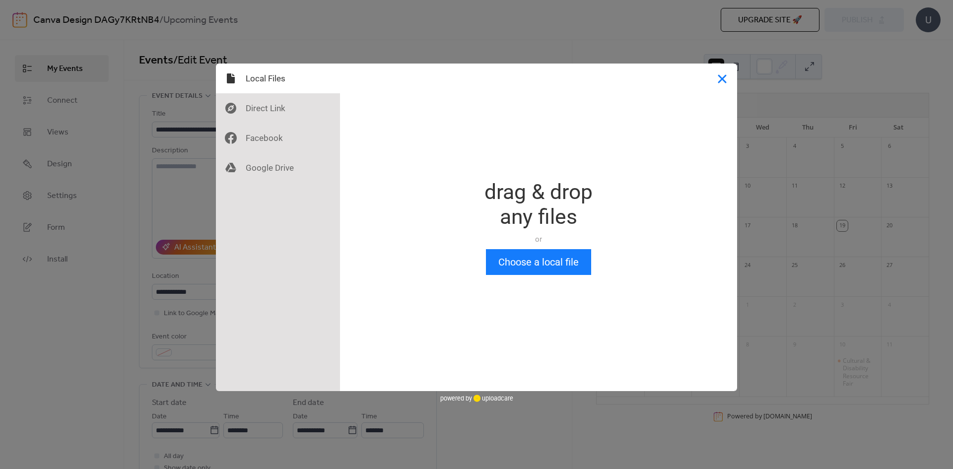
click at [712, 81] on button "Close" at bounding box center [723, 79] width 30 height 30
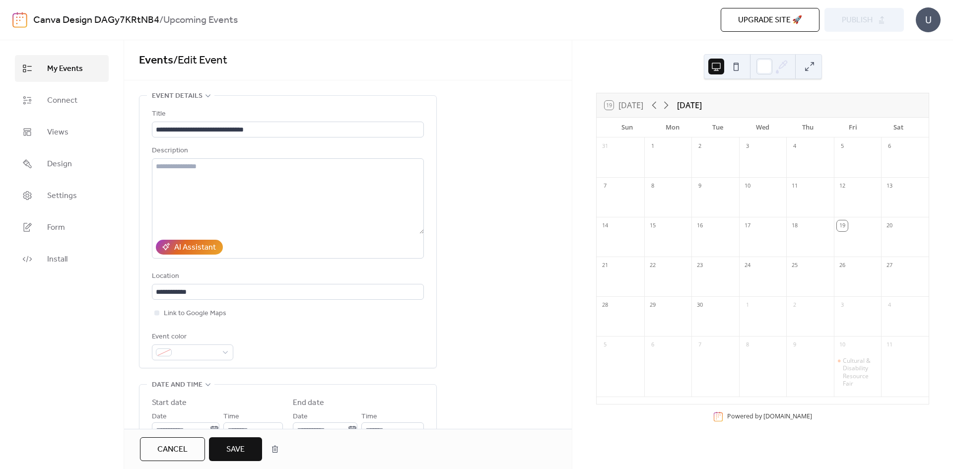
click at [231, 450] on span "Save" at bounding box center [235, 450] width 18 height 12
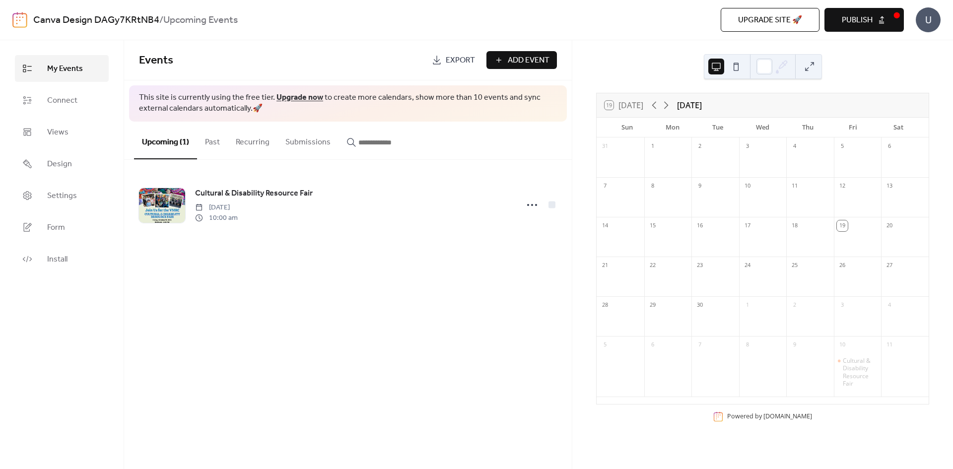
click at [872, 14] on span "Publish" at bounding box center [857, 20] width 31 height 12
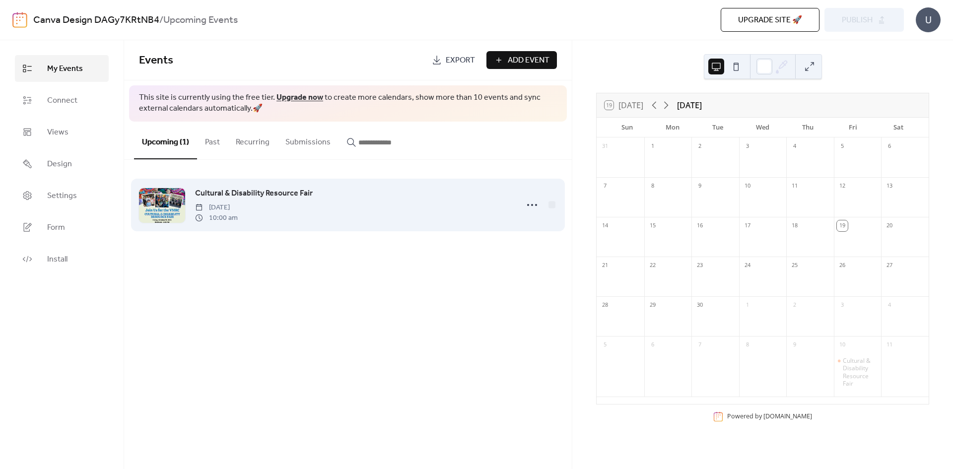
click at [385, 204] on div "Cultural & Disability Resource Fair [DATE] 10:00 am" at bounding box center [353, 205] width 317 height 36
click at [269, 196] on span "Cultural & Disability Resource Fair" at bounding box center [254, 194] width 118 height 12
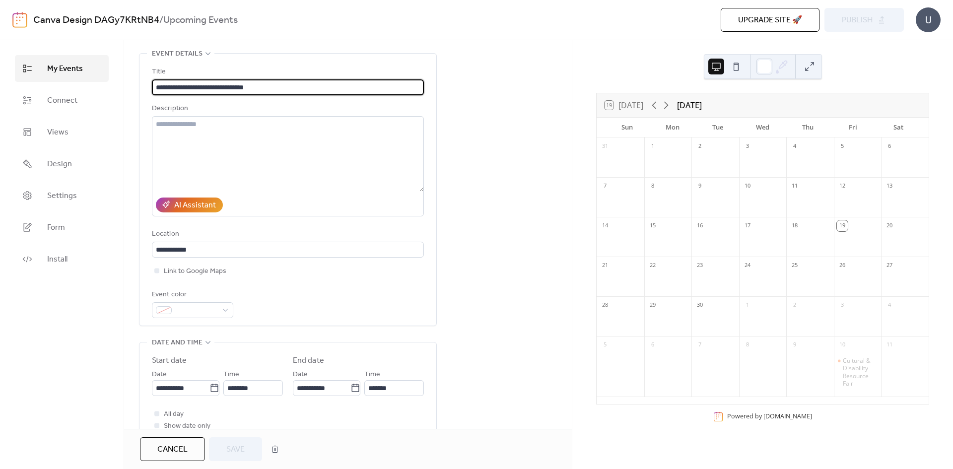
scroll to position [199, 0]
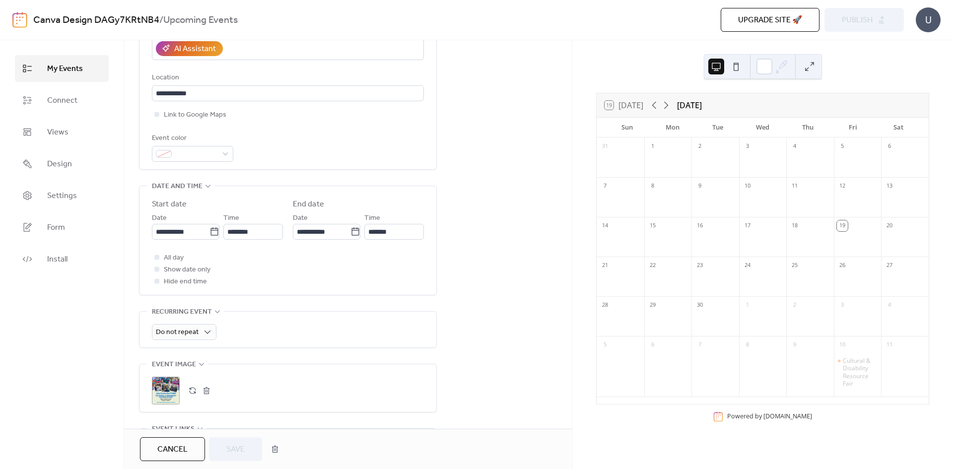
click at [173, 385] on div ";" at bounding box center [166, 391] width 28 height 28
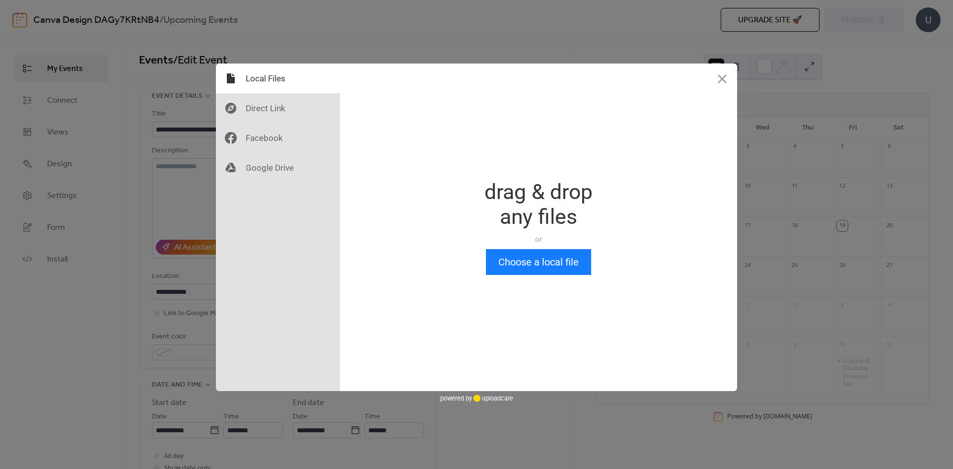
scroll to position [0, 0]
click at [497, 256] on button "Choose a local file" at bounding box center [538, 262] width 105 height 26
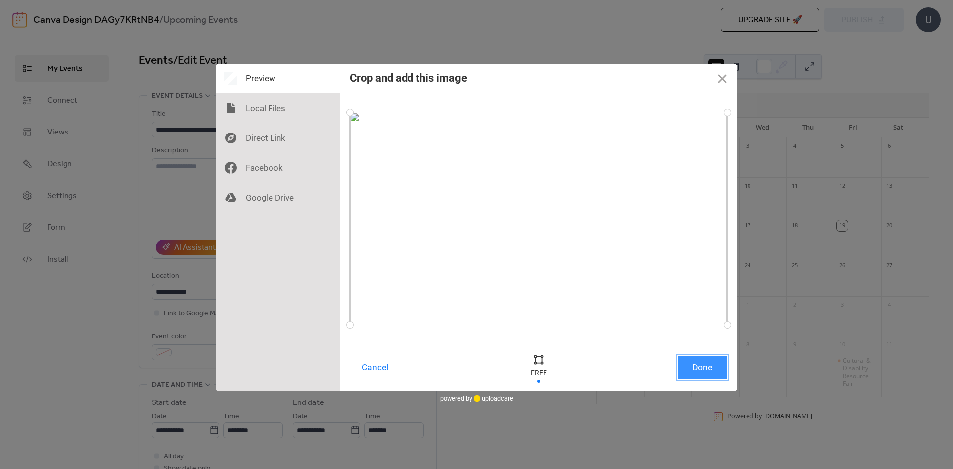
click at [695, 370] on button "Done" at bounding box center [703, 367] width 50 height 23
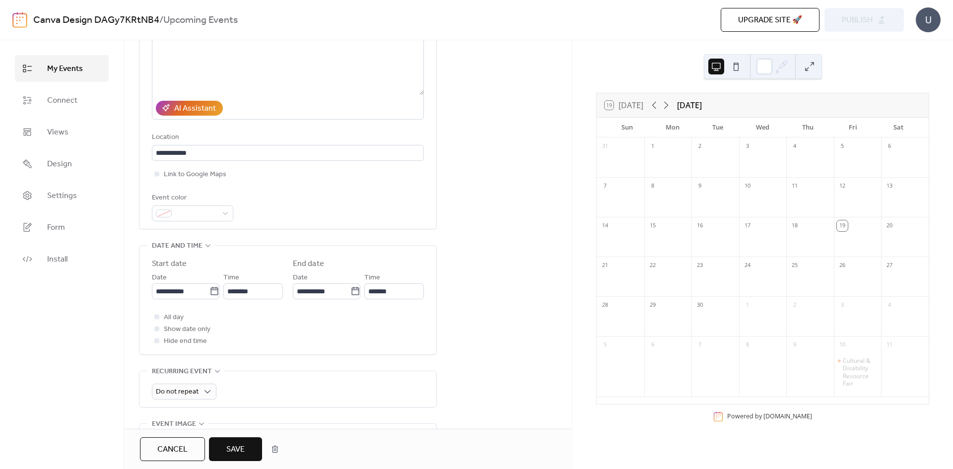
scroll to position [199, 0]
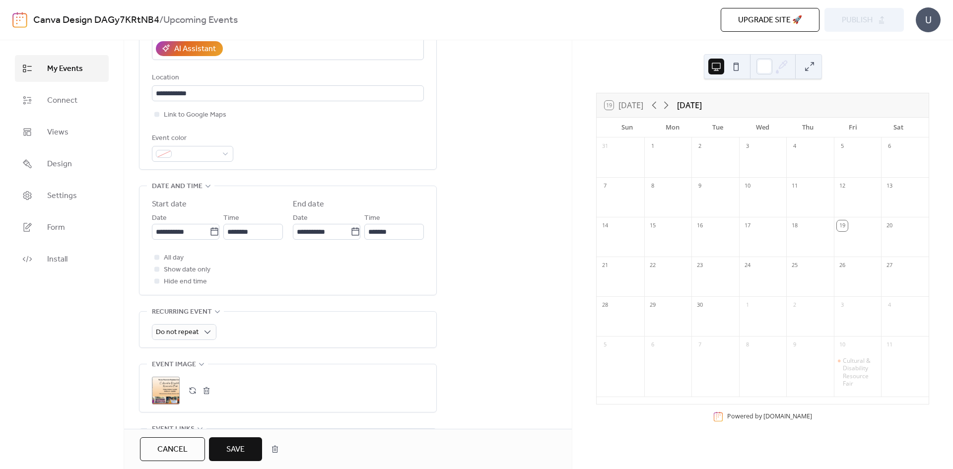
click at [229, 454] on span "Save" at bounding box center [235, 450] width 18 height 12
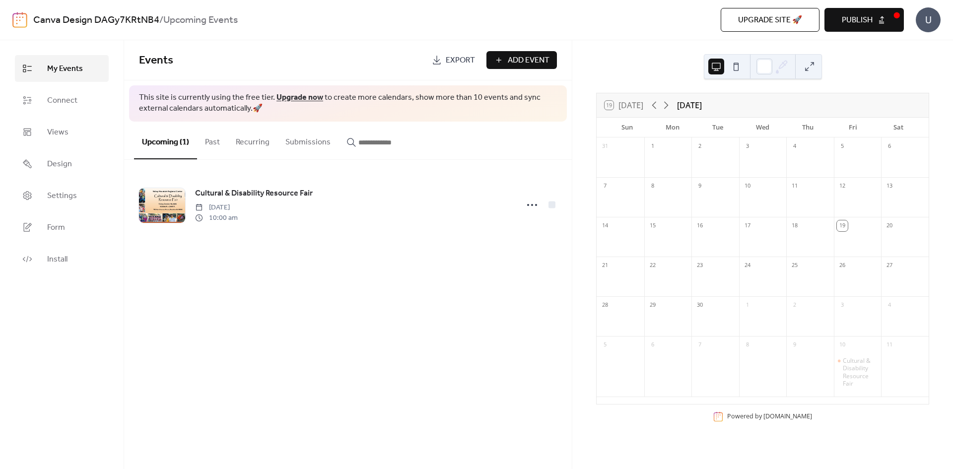
click at [875, 24] on button "Publish" at bounding box center [864, 20] width 79 height 24
click at [527, 431] on div "Events Export Add Event This site is currently using the free tier. Upgrade now…" at bounding box center [348, 254] width 448 height 429
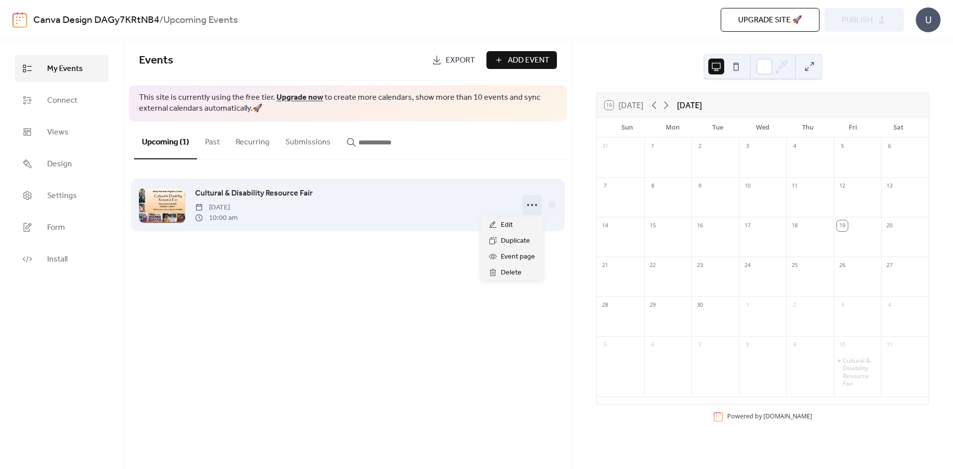
click at [529, 203] on icon at bounding box center [532, 205] width 16 height 16
click at [259, 193] on span "Cultural & Disability Resource Fair" at bounding box center [254, 194] width 118 height 12
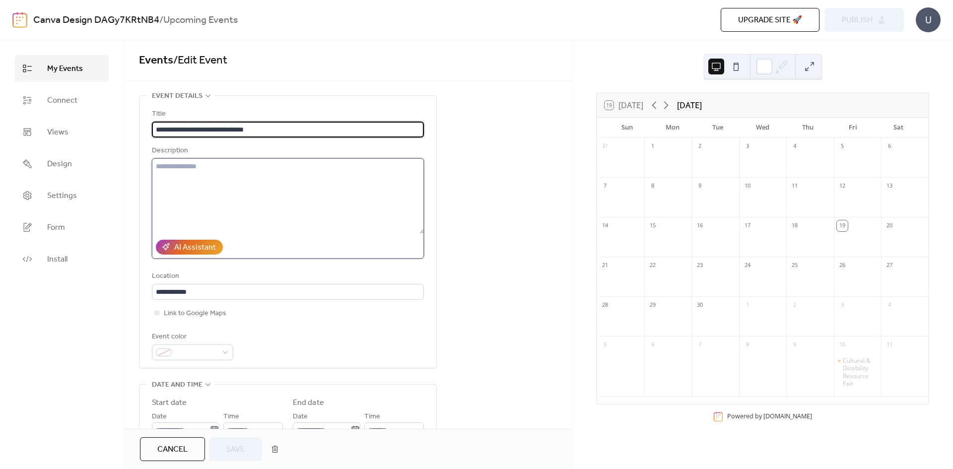
click at [349, 219] on textarea at bounding box center [288, 195] width 272 height 75
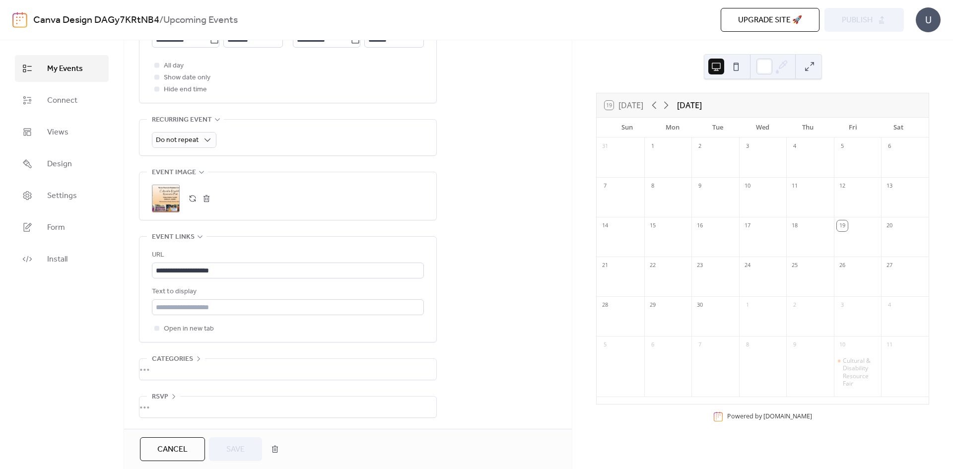
scroll to position [393, 0]
click at [56, 105] on span "Connect" at bounding box center [62, 101] width 30 height 12
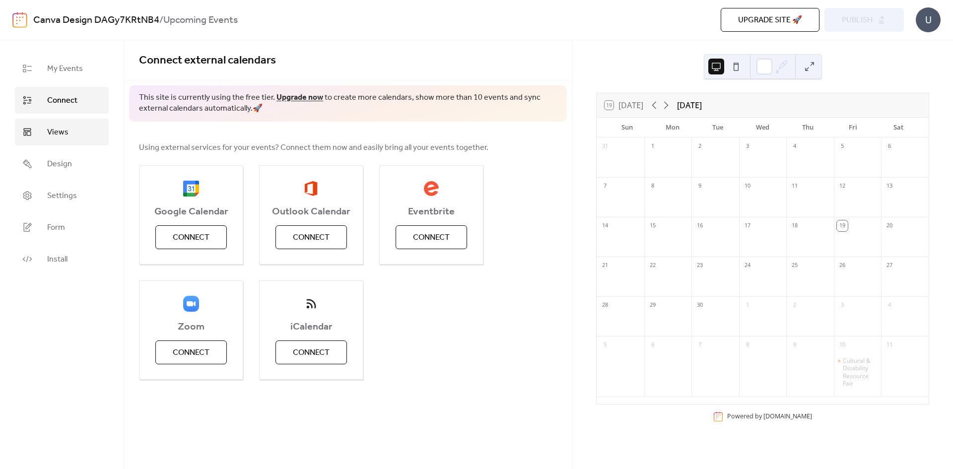
click at [67, 136] on span "Views" at bounding box center [57, 133] width 21 height 12
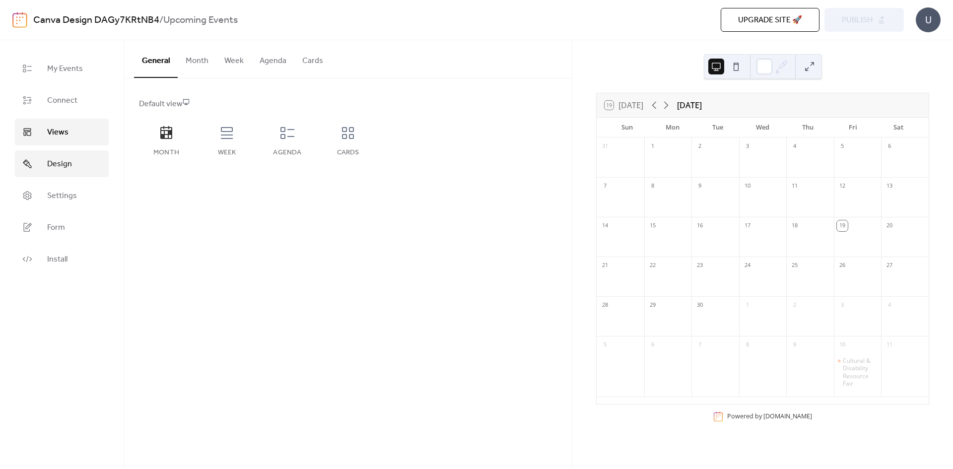
click at [68, 164] on span "Design" at bounding box center [59, 164] width 25 height 12
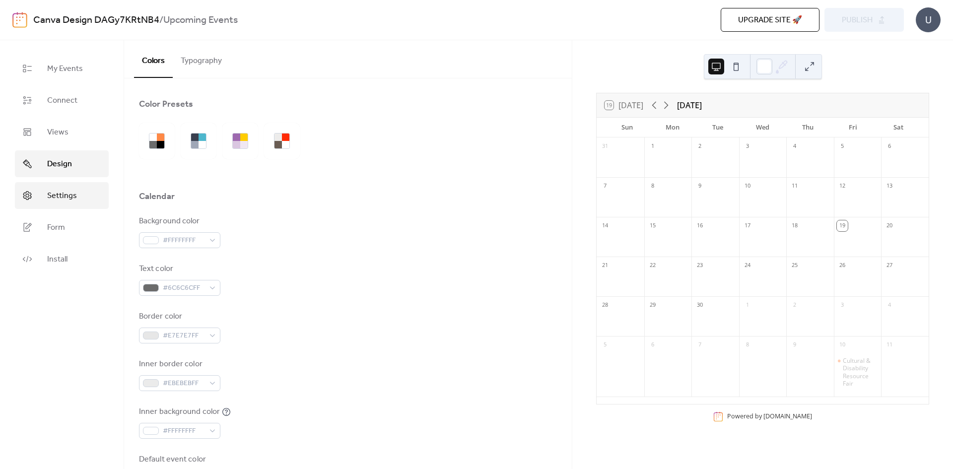
click at [67, 195] on span "Settings" at bounding box center [62, 196] width 30 height 12
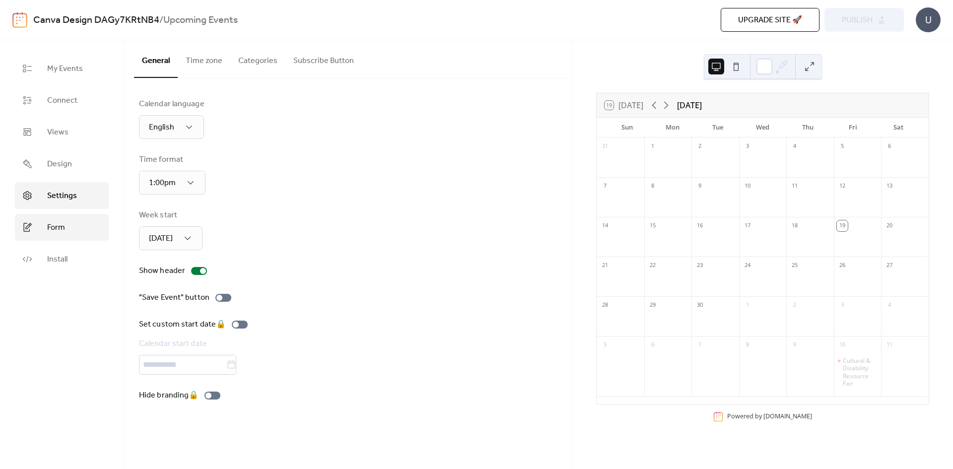
click at [60, 230] on span "Form" at bounding box center [56, 228] width 18 height 12
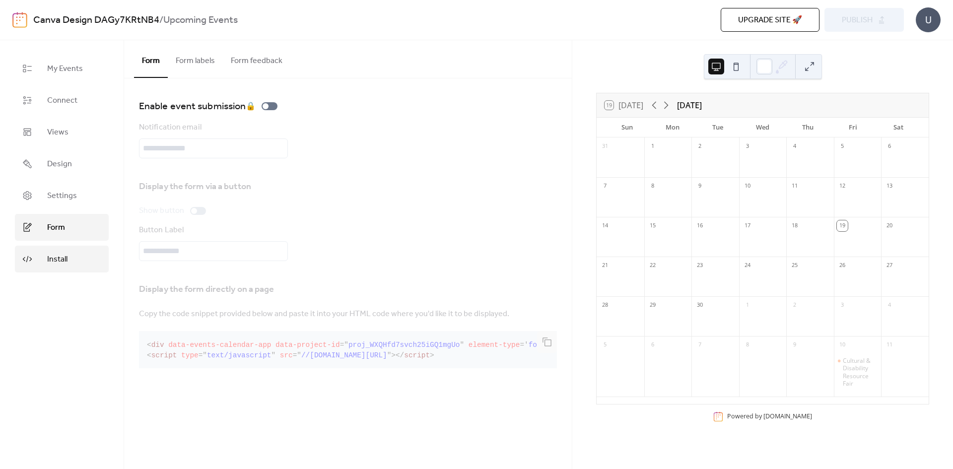
click at [44, 258] on link "Install" at bounding box center [62, 259] width 94 height 27
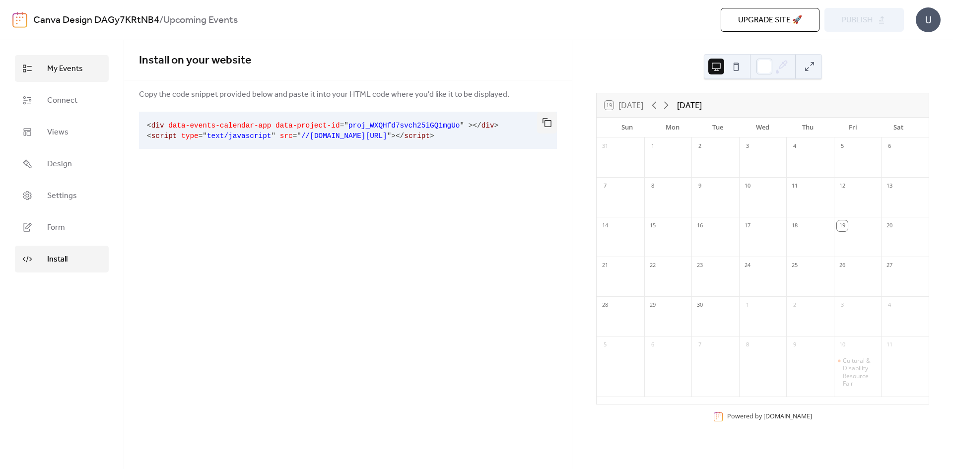
click at [76, 80] on link "My Events" at bounding box center [62, 68] width 94 height 27
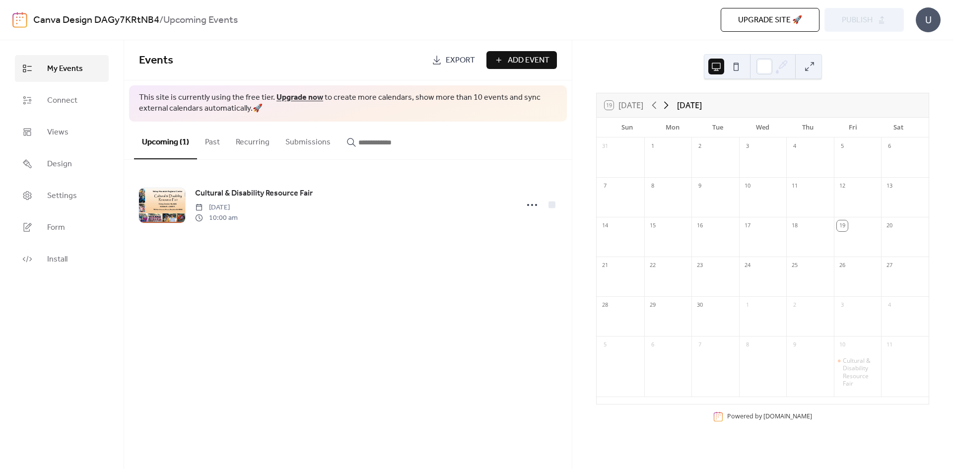
click at [667, 102] on icon at bounding box center [666, 105] width 12 height 12
click at [884, 286] on div "25" at bounding box center [889, 286] width 11 height 11
click at [498, 63] on button "Add Event" at bounding box center [522, 60] width 71 height 18
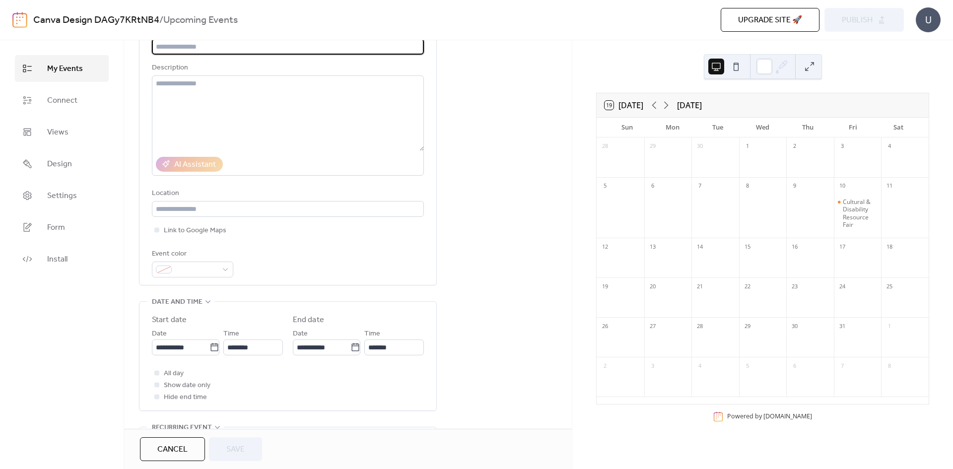
scroll to position [99, 0]
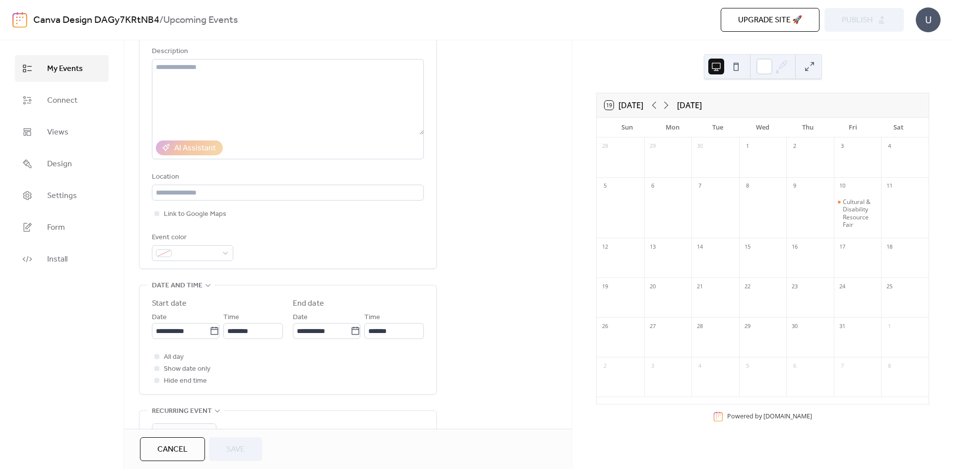
click at [170, 453] on span "Cancel" at bounding box center [172, 450] width 30 height 12
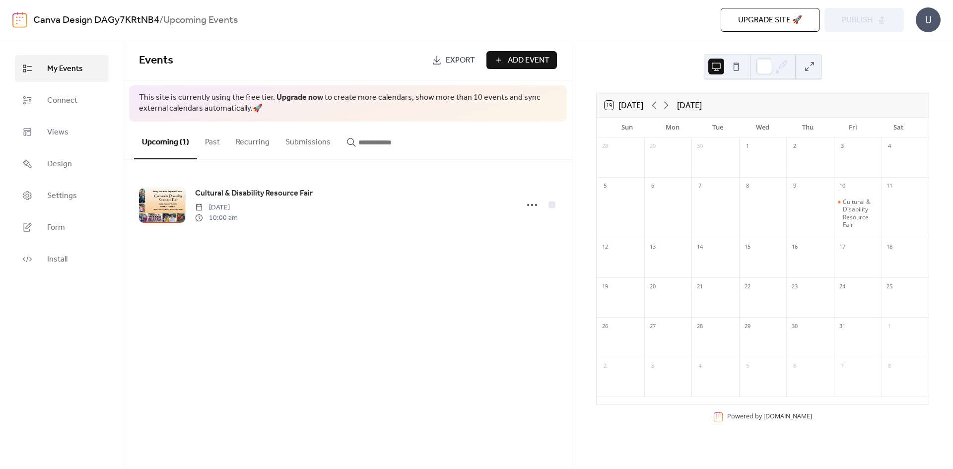
click at [465, 59] on span "Export" at bounding box center [460, 61] width 29 height 12
click at [535, 65] on span "Add Event" at bounding box center [529, 61] width 42 height 12
